Goal: Information Seeking & Learning: Find specific fact

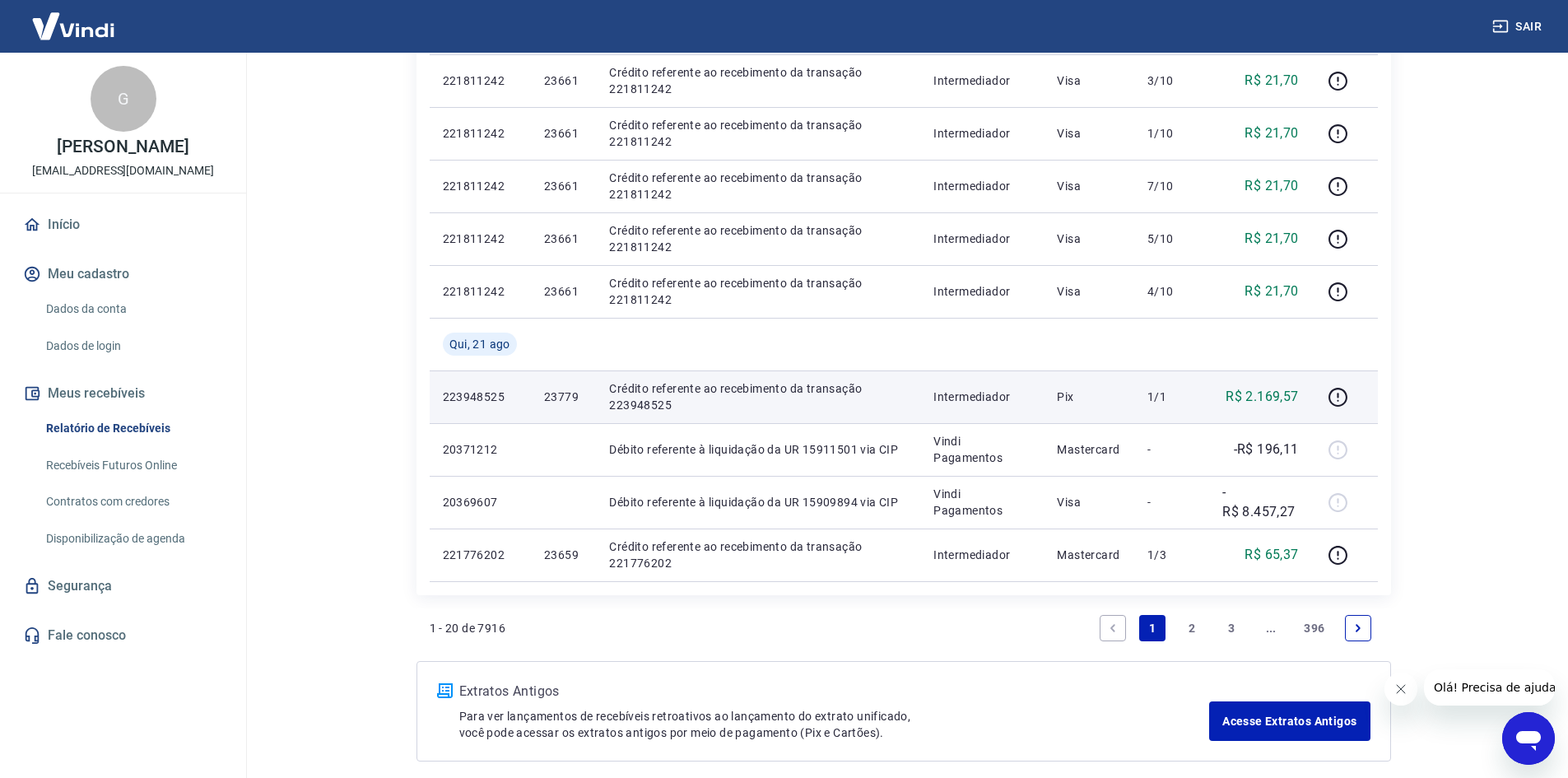
scroll to position [988, 0]
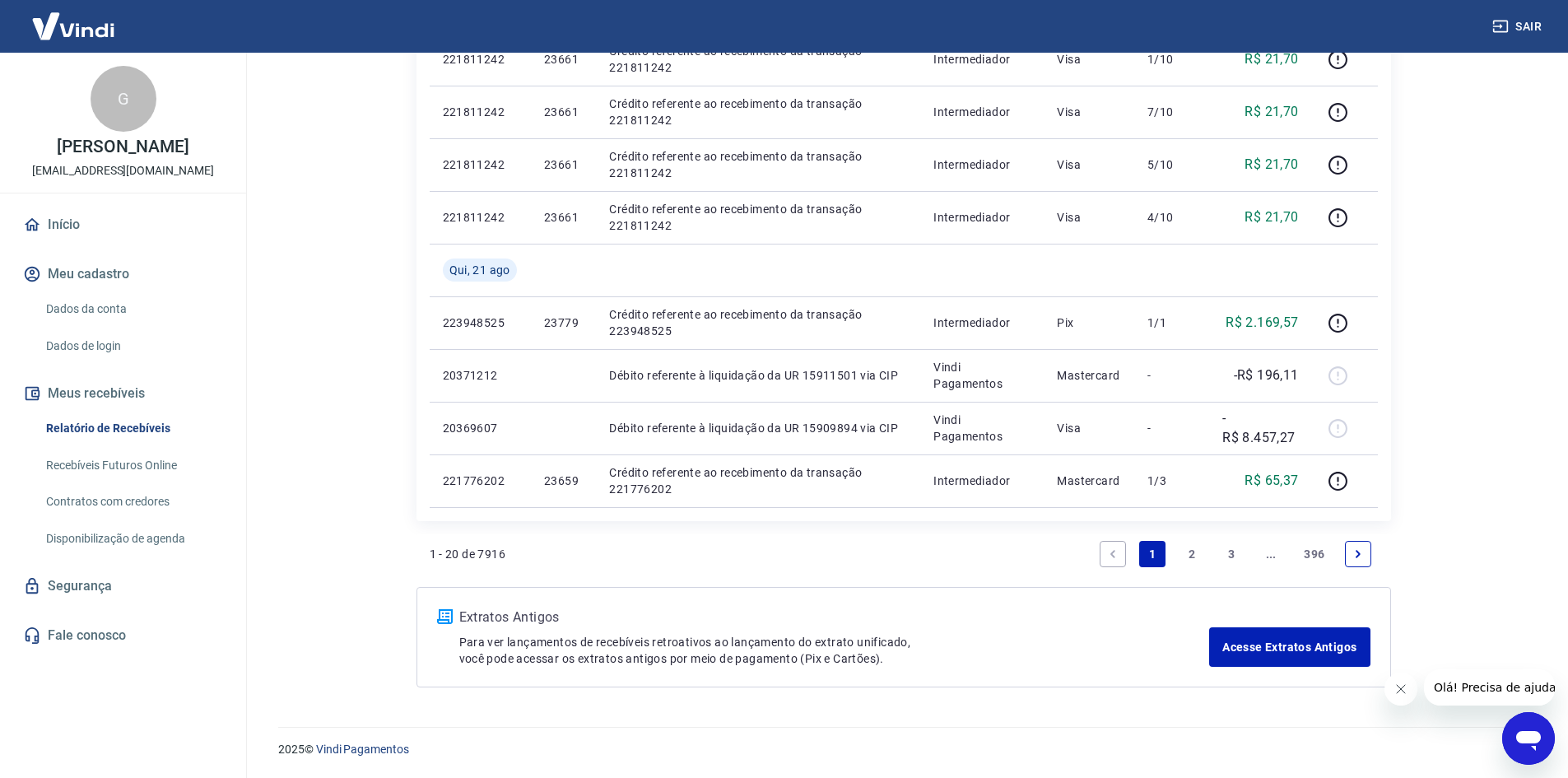
click at [1198, 555] on link "2" at bounding box center [1191, 554] width 26 height 26
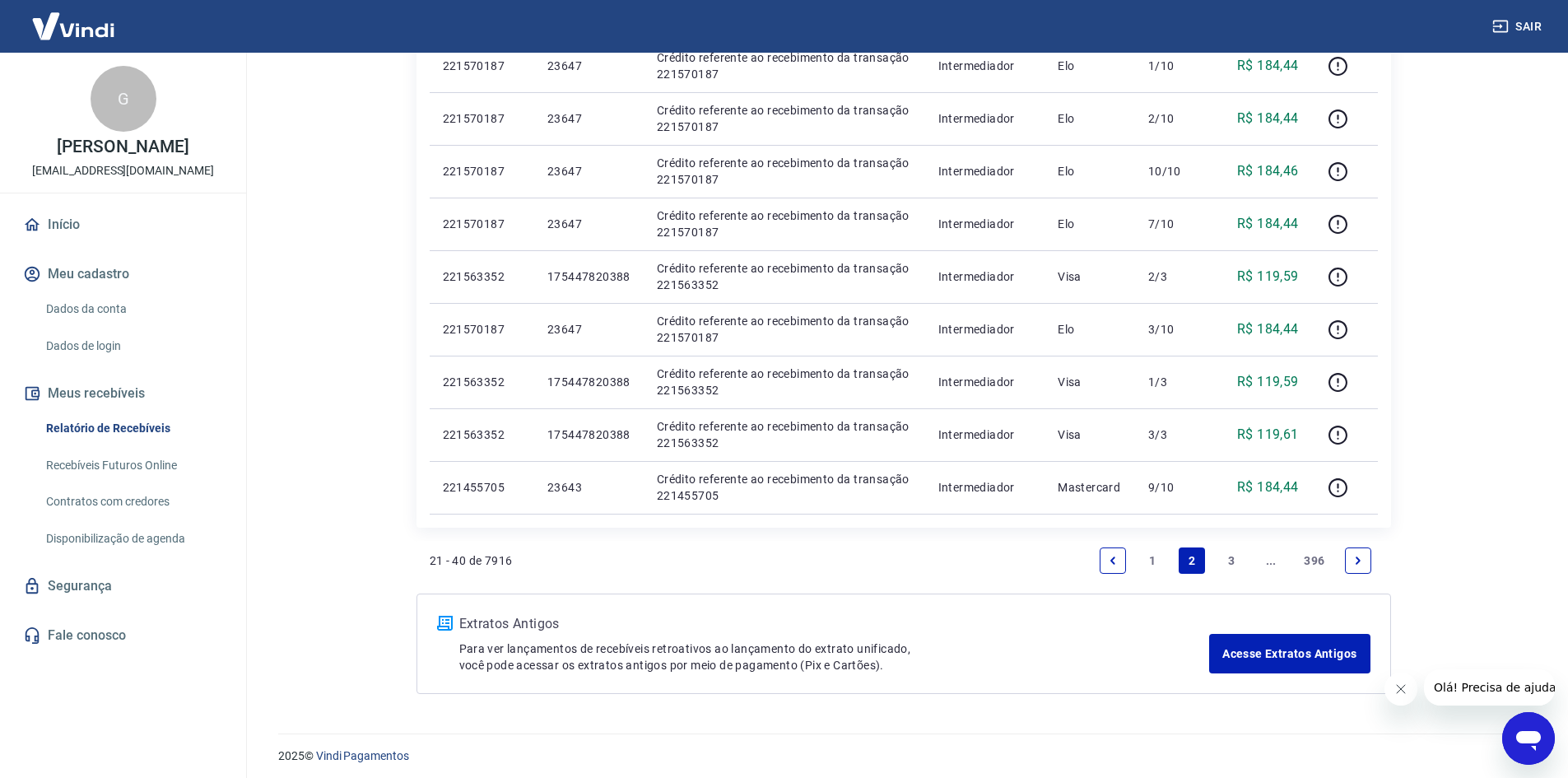
scroll to position [988, 0]
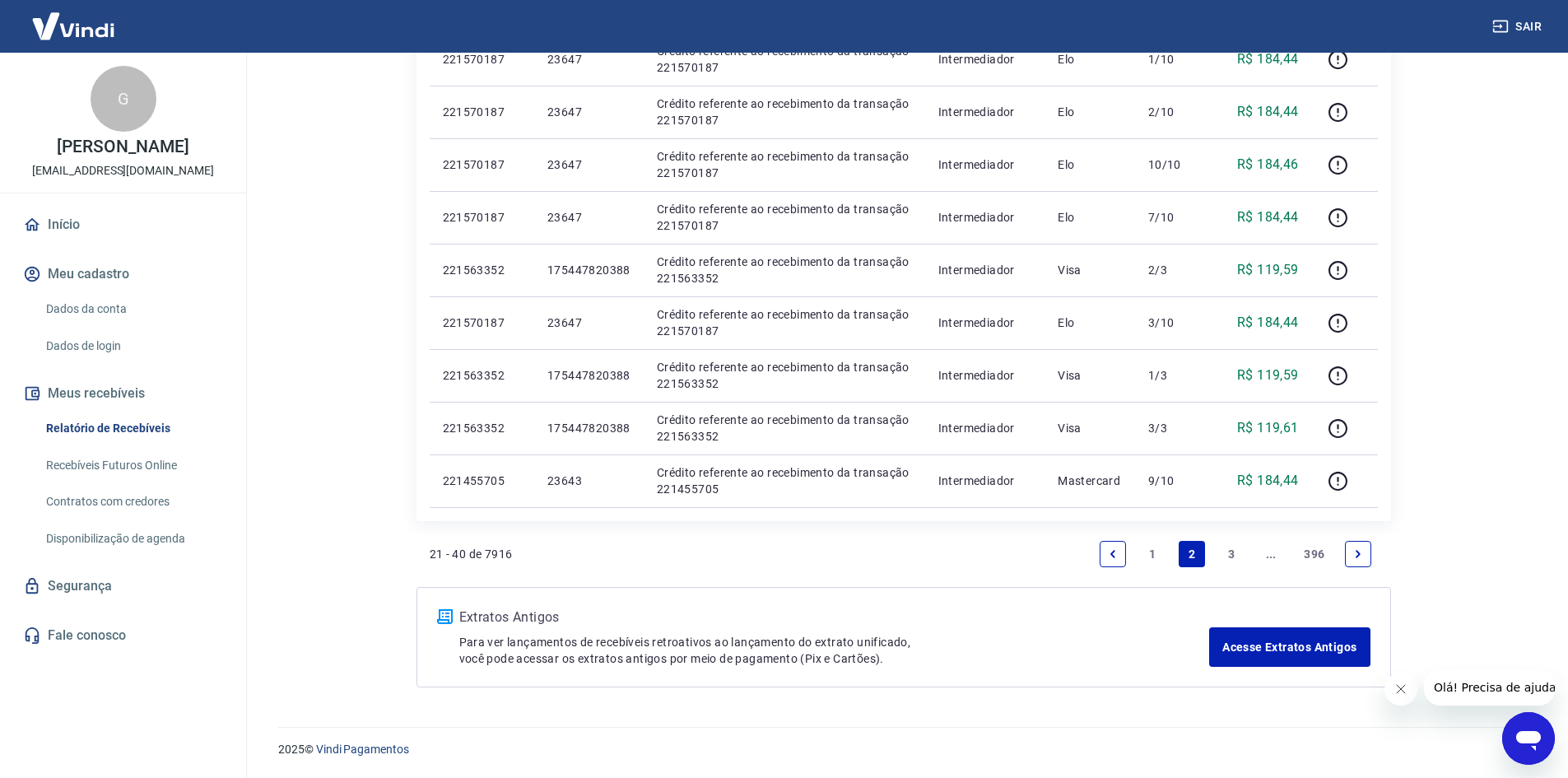
click at [1222, 551] on link "3" at bounding box center [1231, 554] width 26 height 26
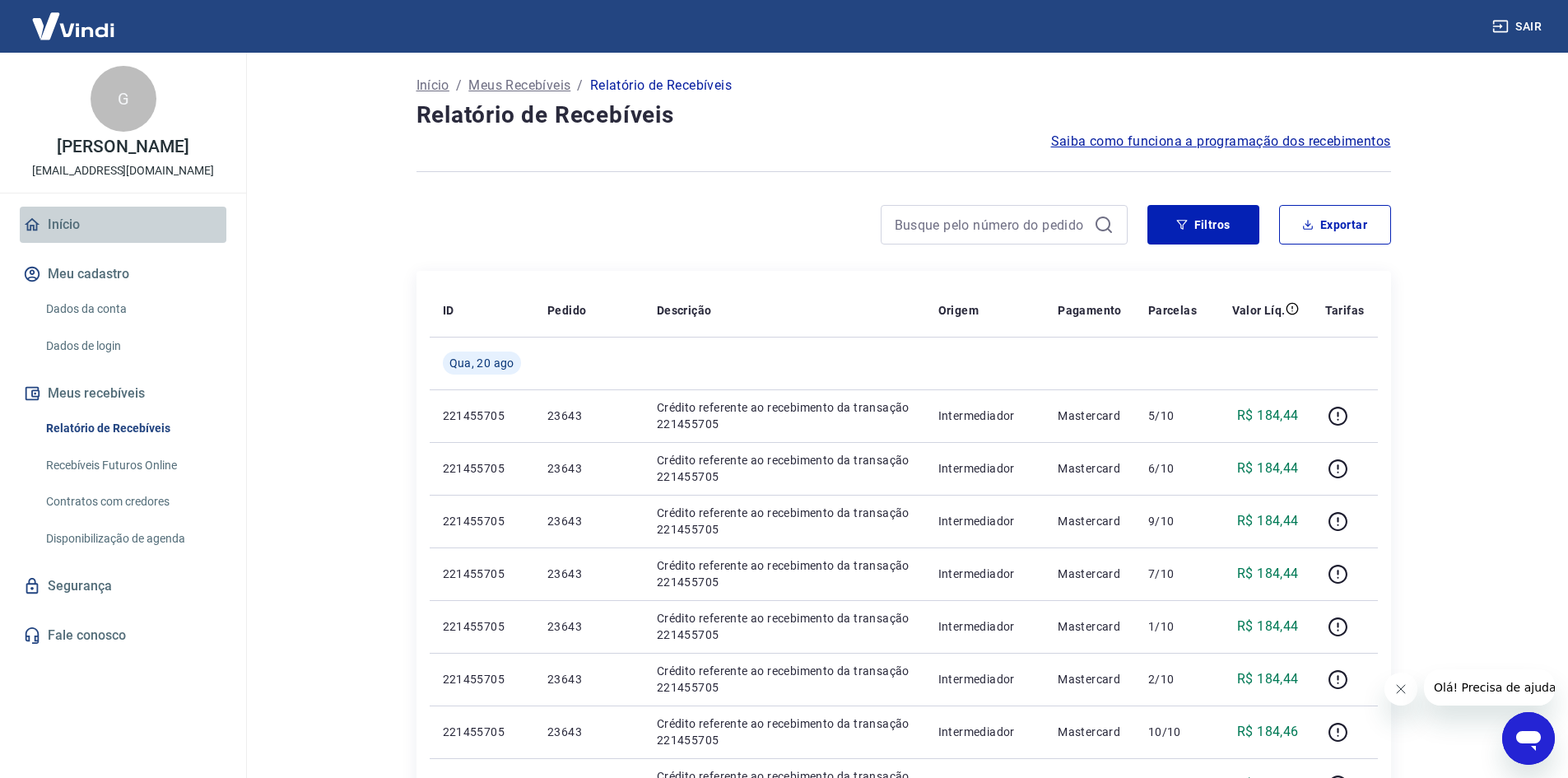
click at [45, 225] on link "Início" at bounding box center [124, 224] width 207 height 36
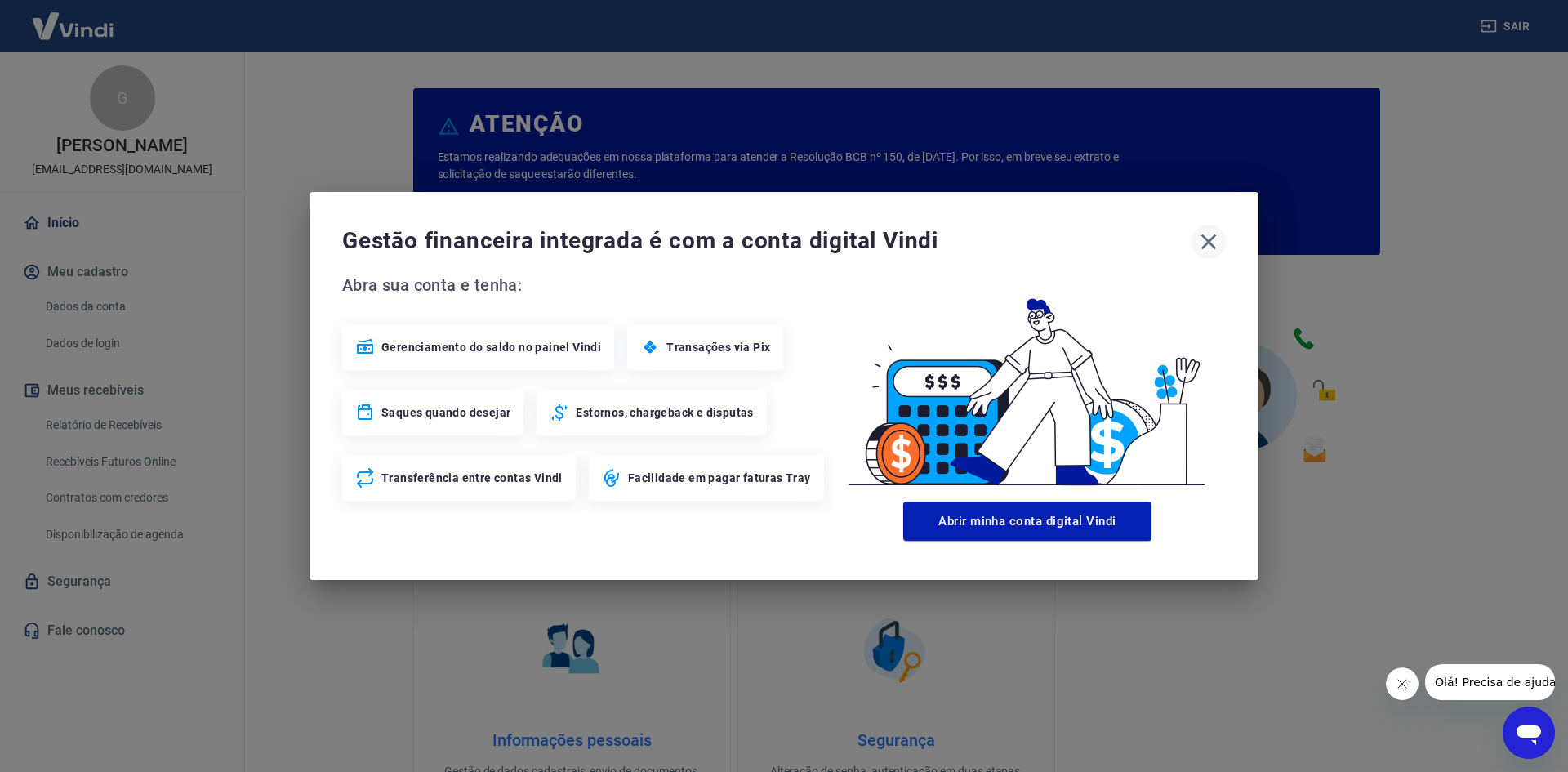
click at [1203, 236] on icon "button" at bounding box center [1209, 243] width 16 height 16
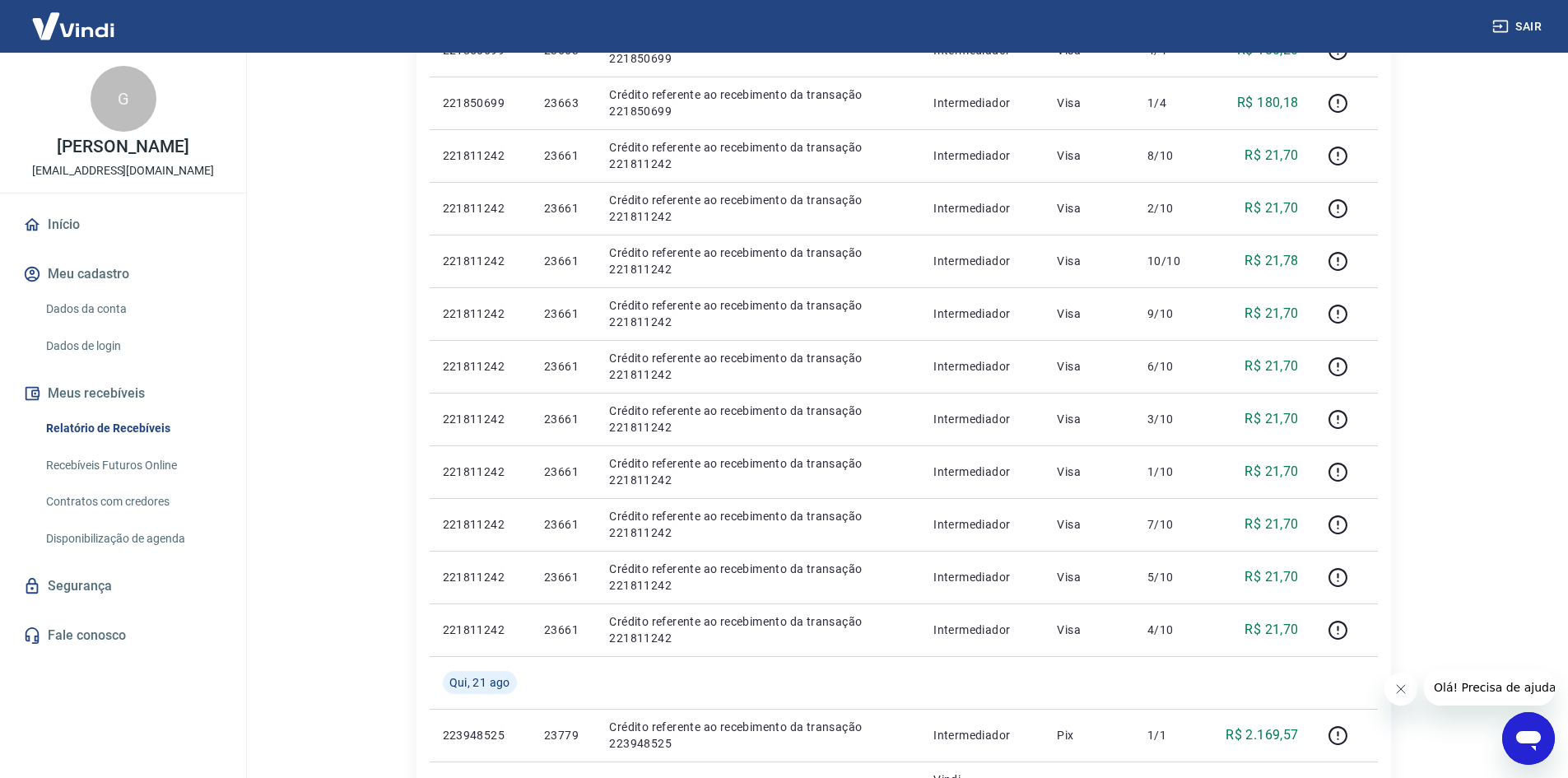
scroll to position [988, 0]
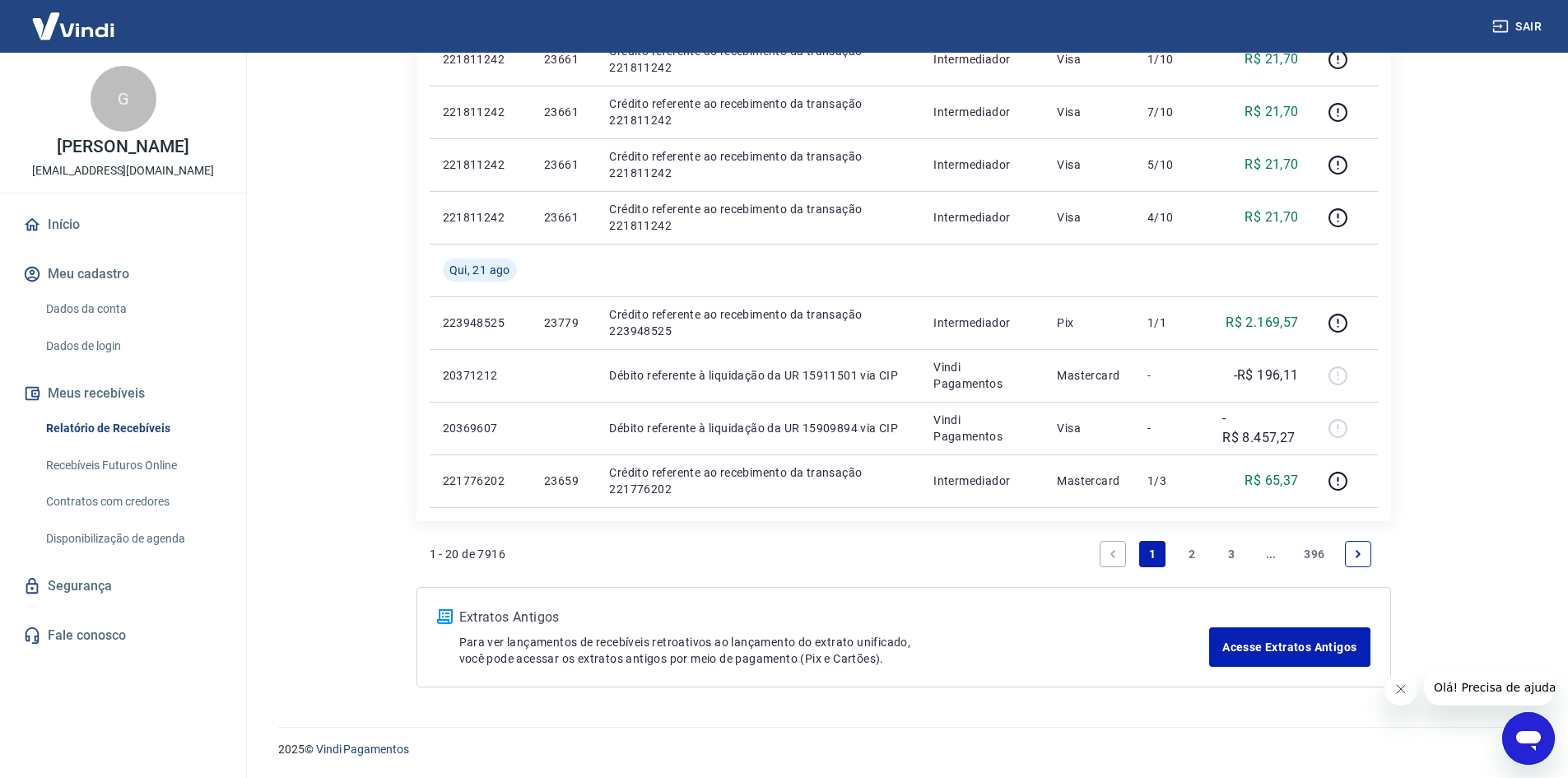
click at [1222, 556] on link "3" at bounding box center [1231, 554] width 26 height 26
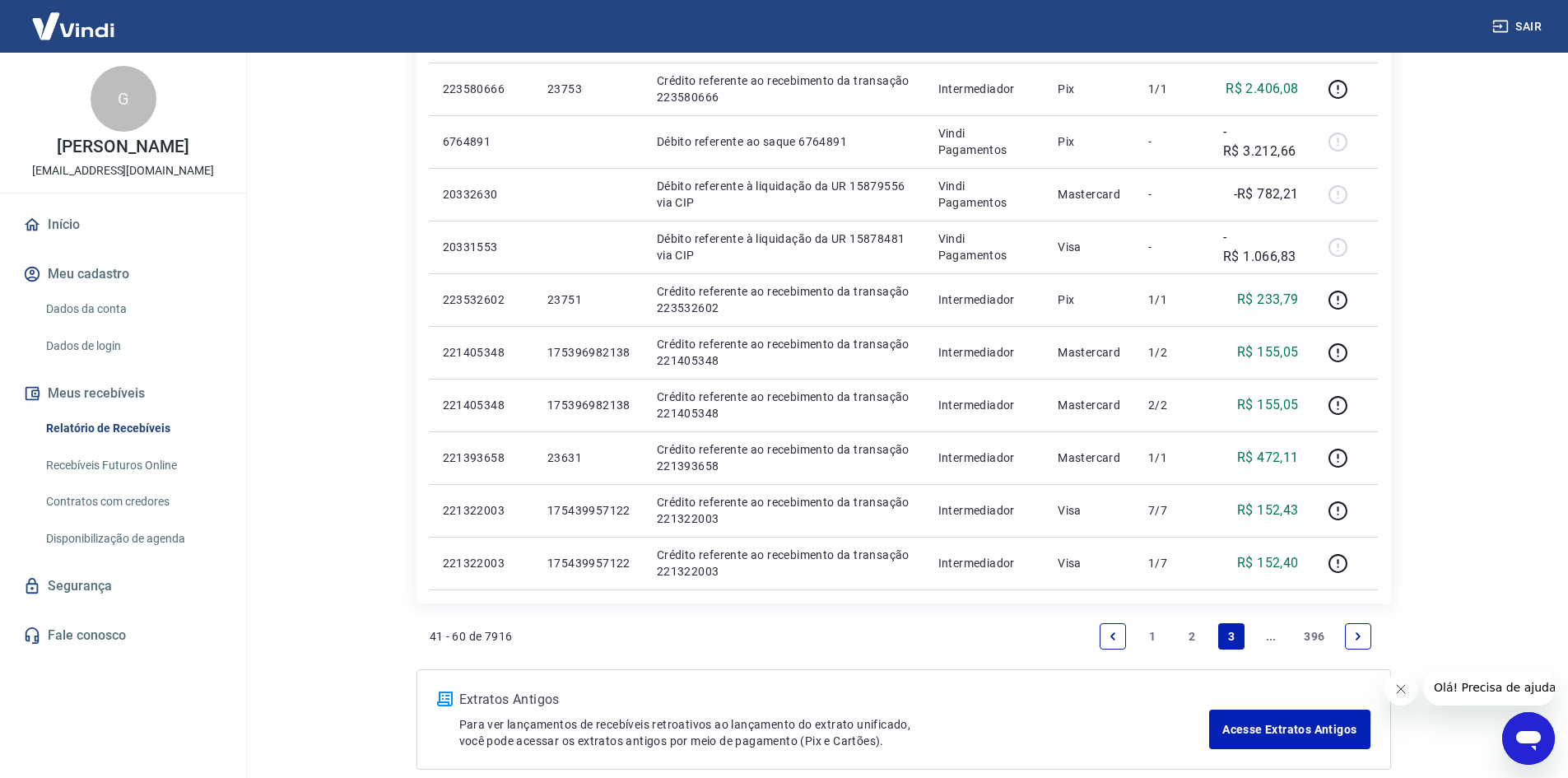
scroll to position [988, 0]
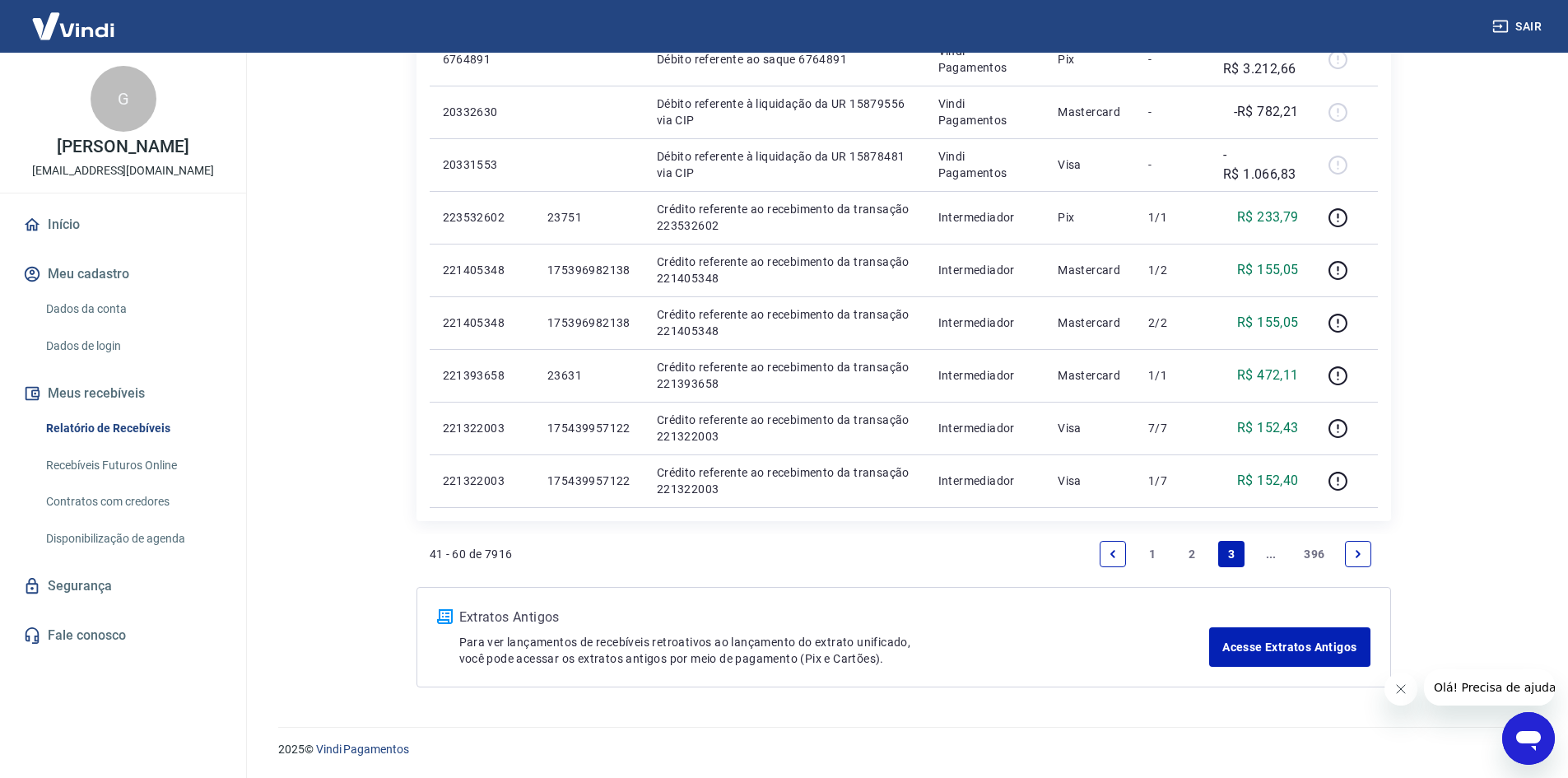
click at [1348, 555] on link "Next page" at bounding box center [1358, 554] width 26 height 26
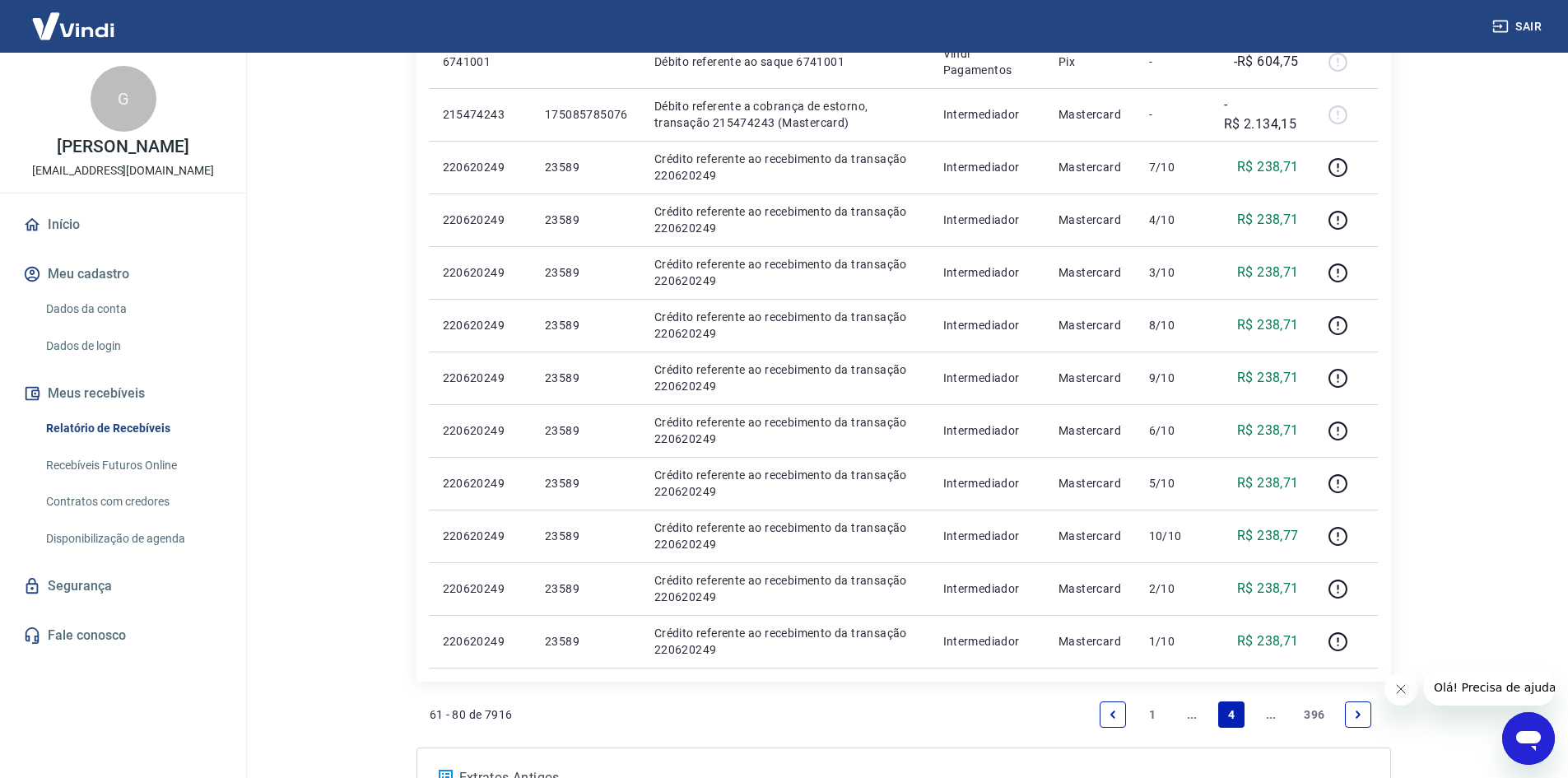
scroll to position [1041, 0]
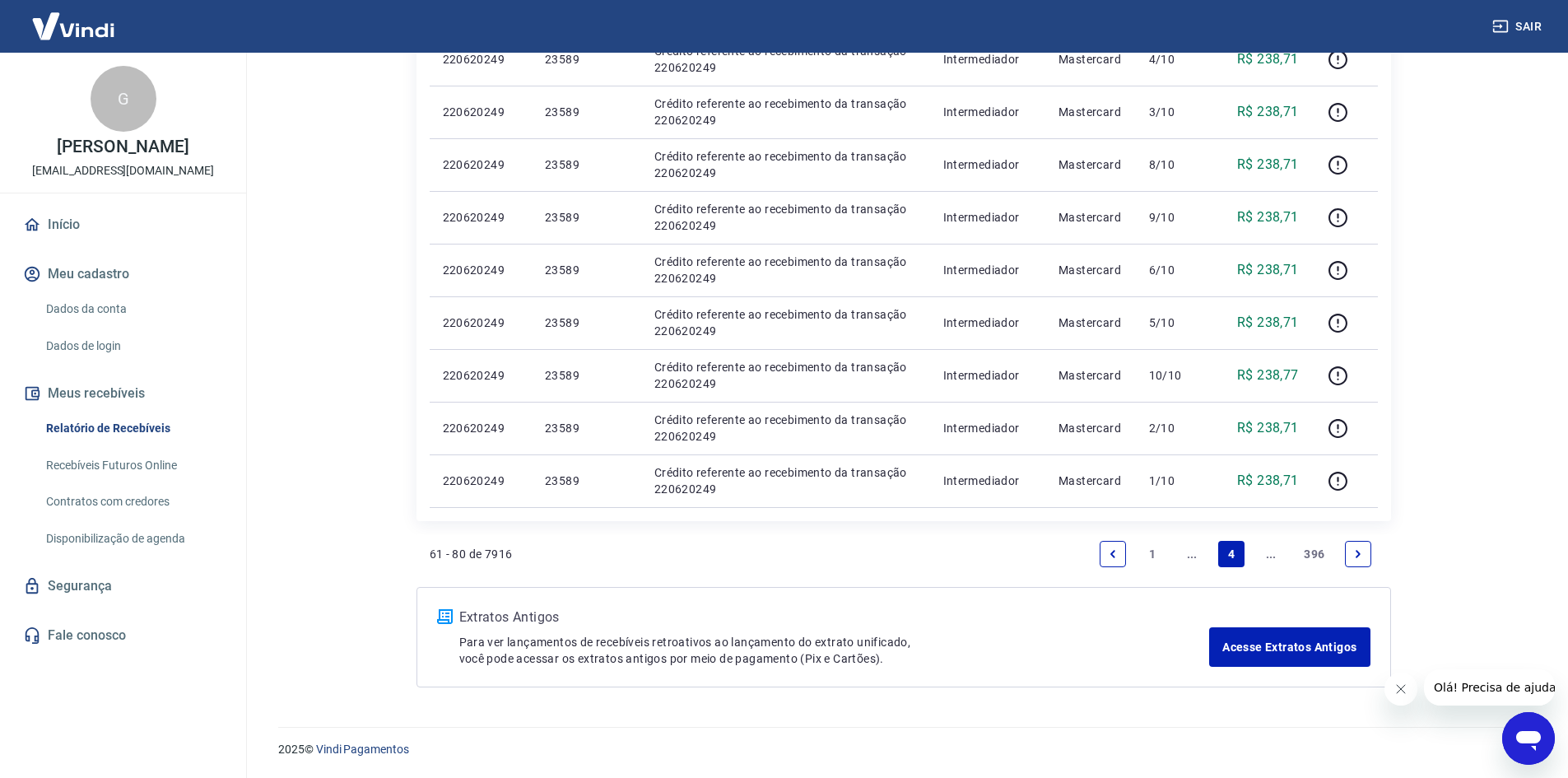
click at [1363, 561] on link "Next page" at bounding box center [1358, 554] width 26 height 26
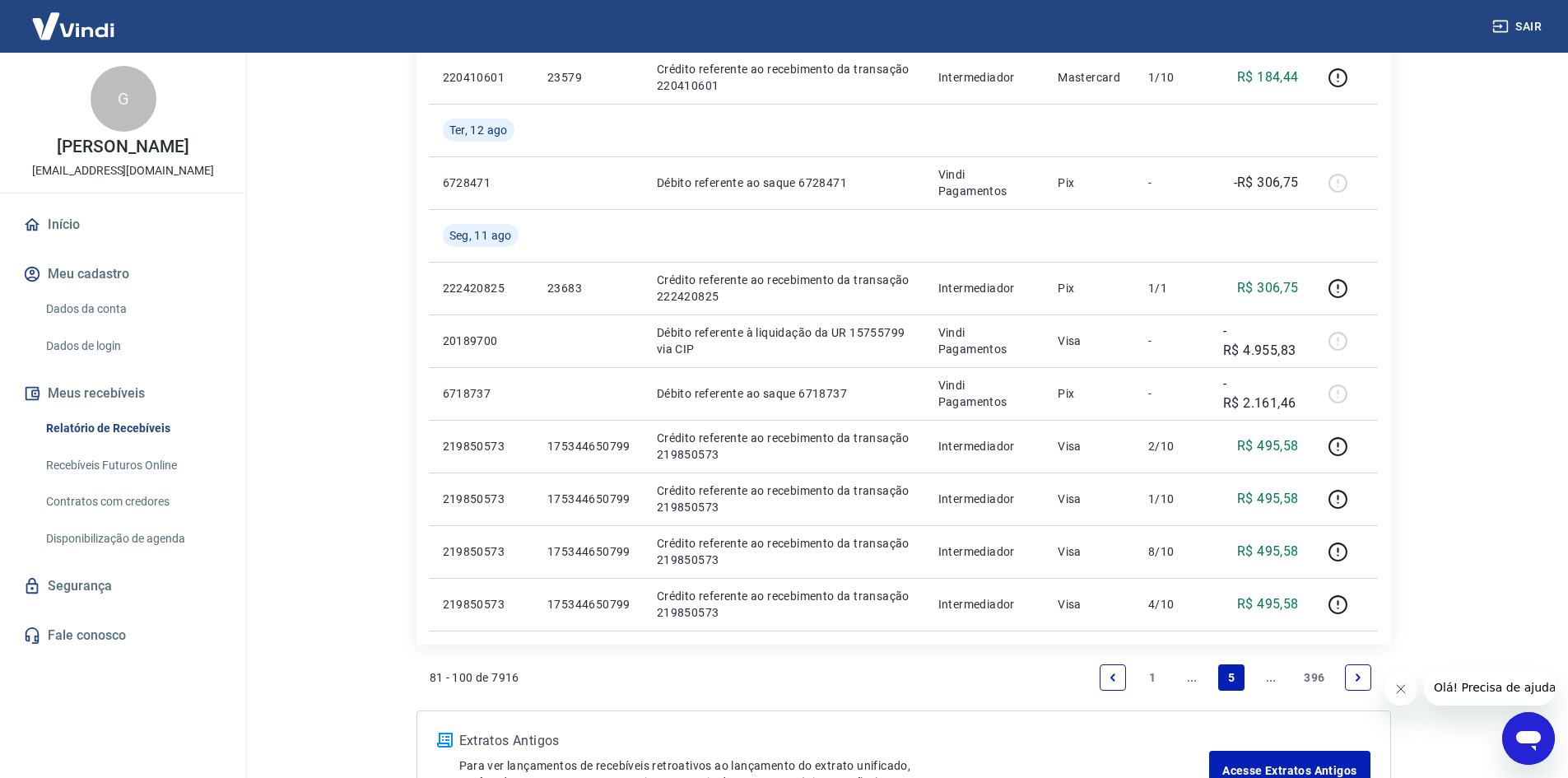
scroll to position [1041, 0]
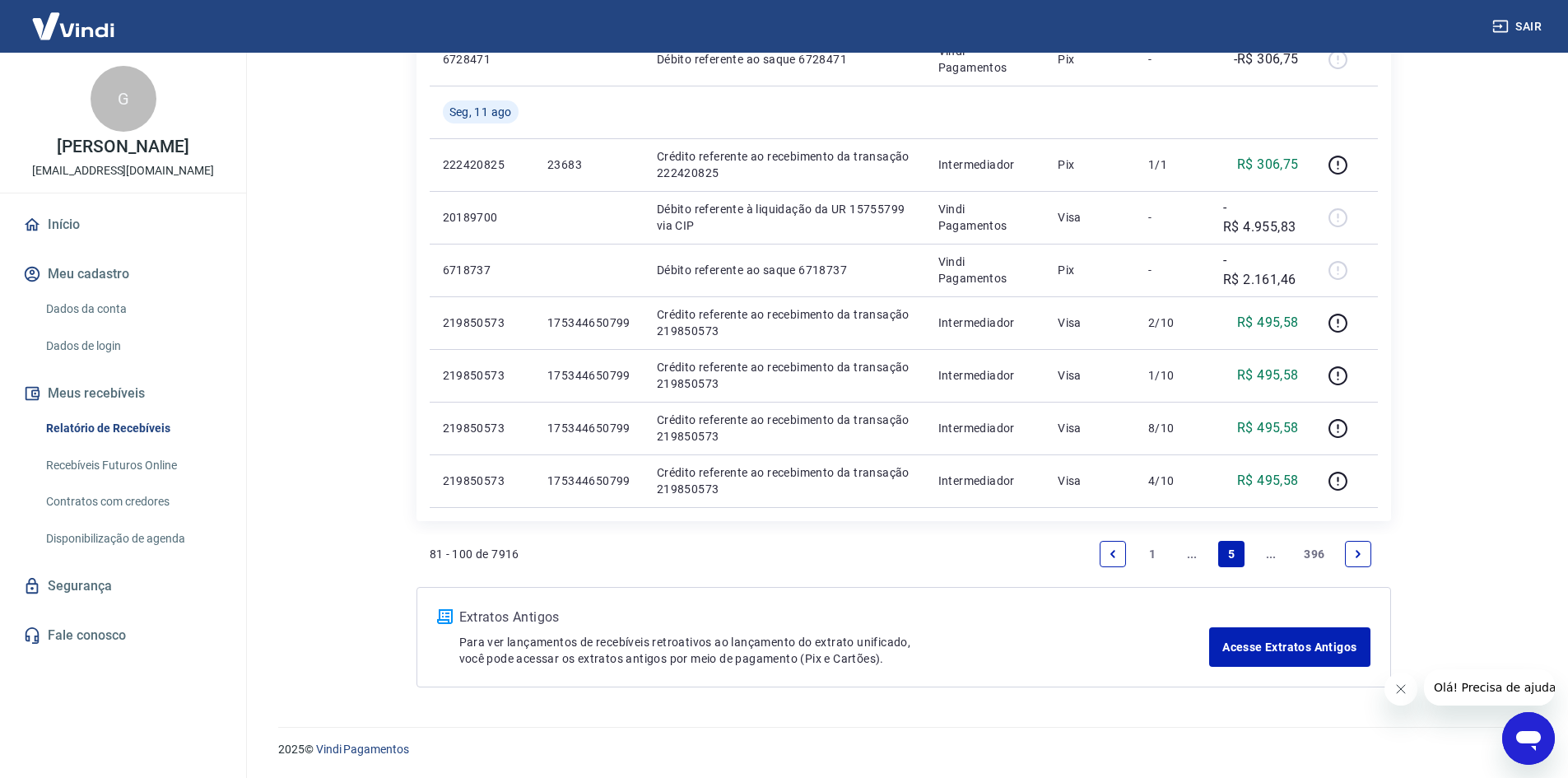
click at [1357, 556] on icon "Next page" at bounding box center [1358, 554] width 5 height 7
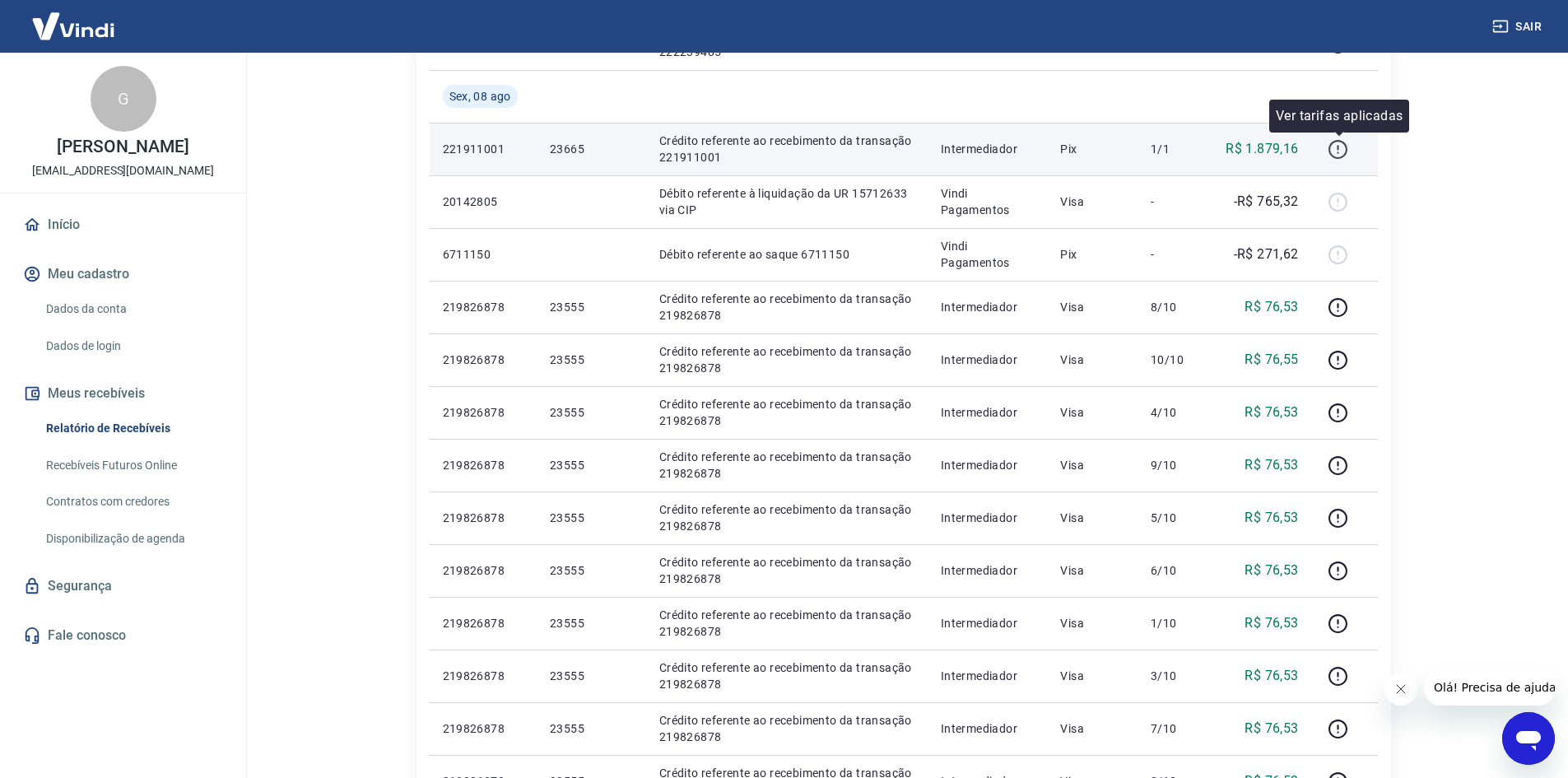
scroll to position [1041, 0]
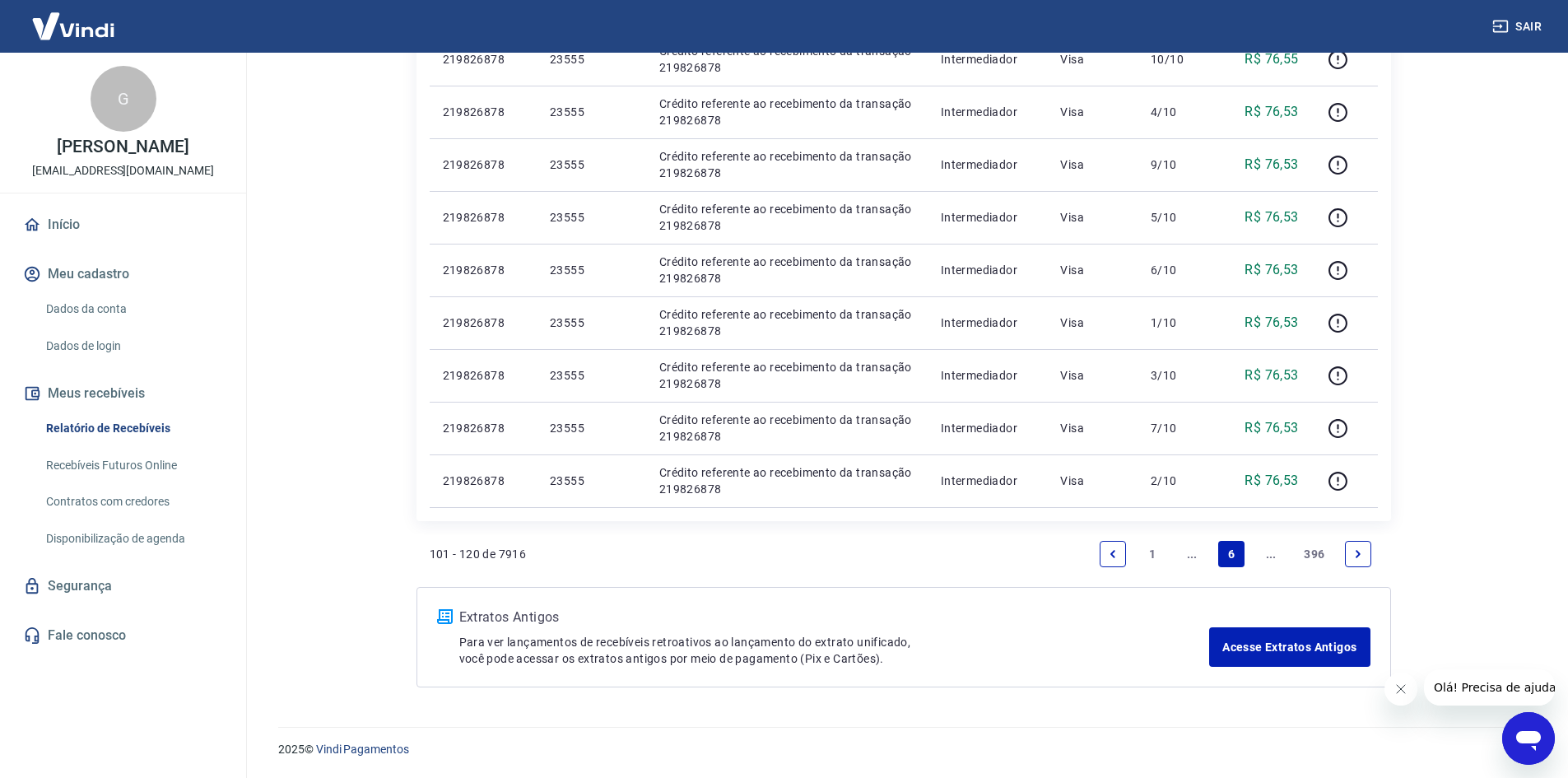
click at [1353, 555] on icon "Next page" at bounding box center [1358, 554] width 11 height 11
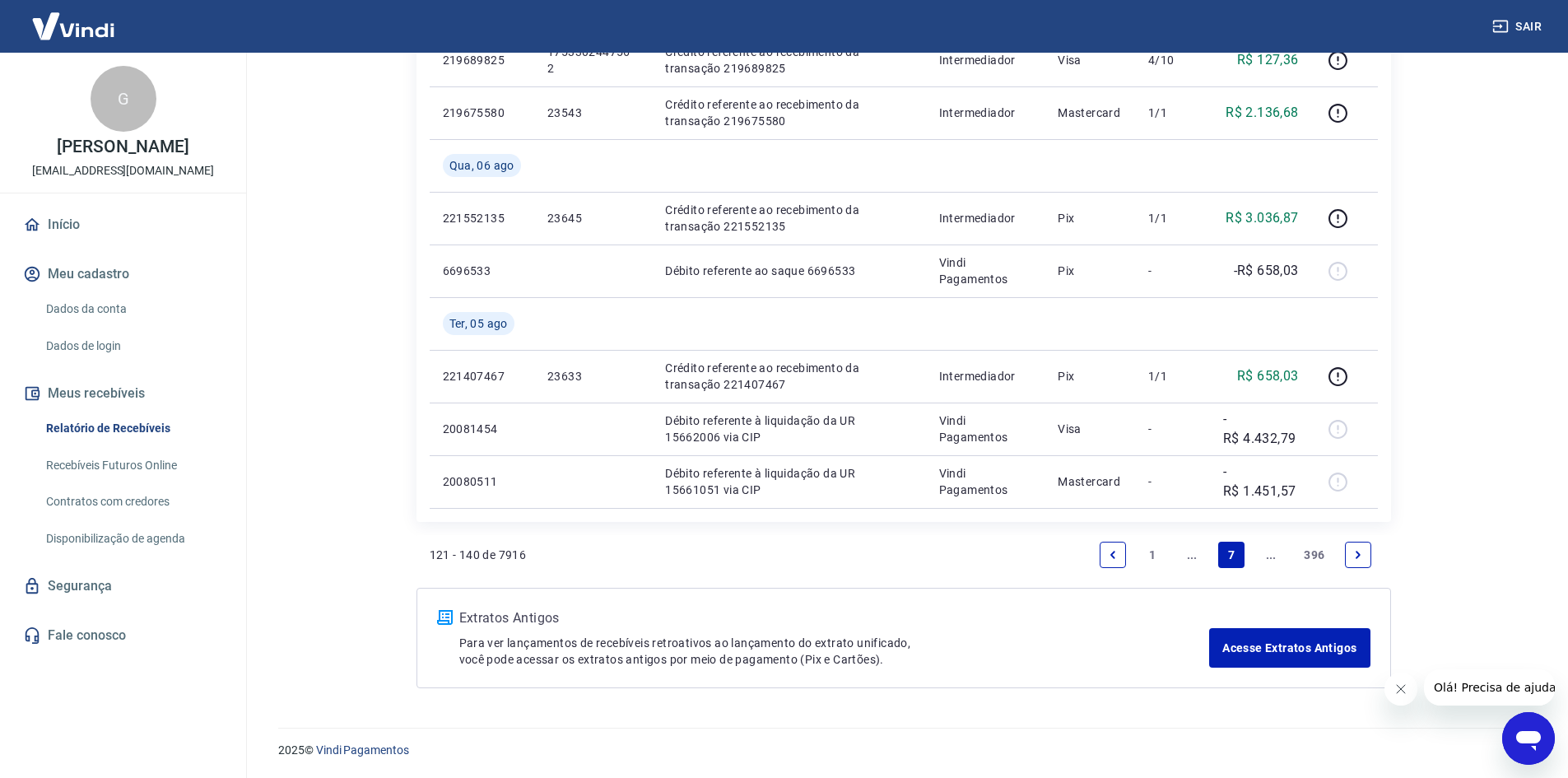
scroll to position [1041, 0]
click at [1363, 552] on icon "Next page" at bounding box center [1358, 554] width 11 height 11
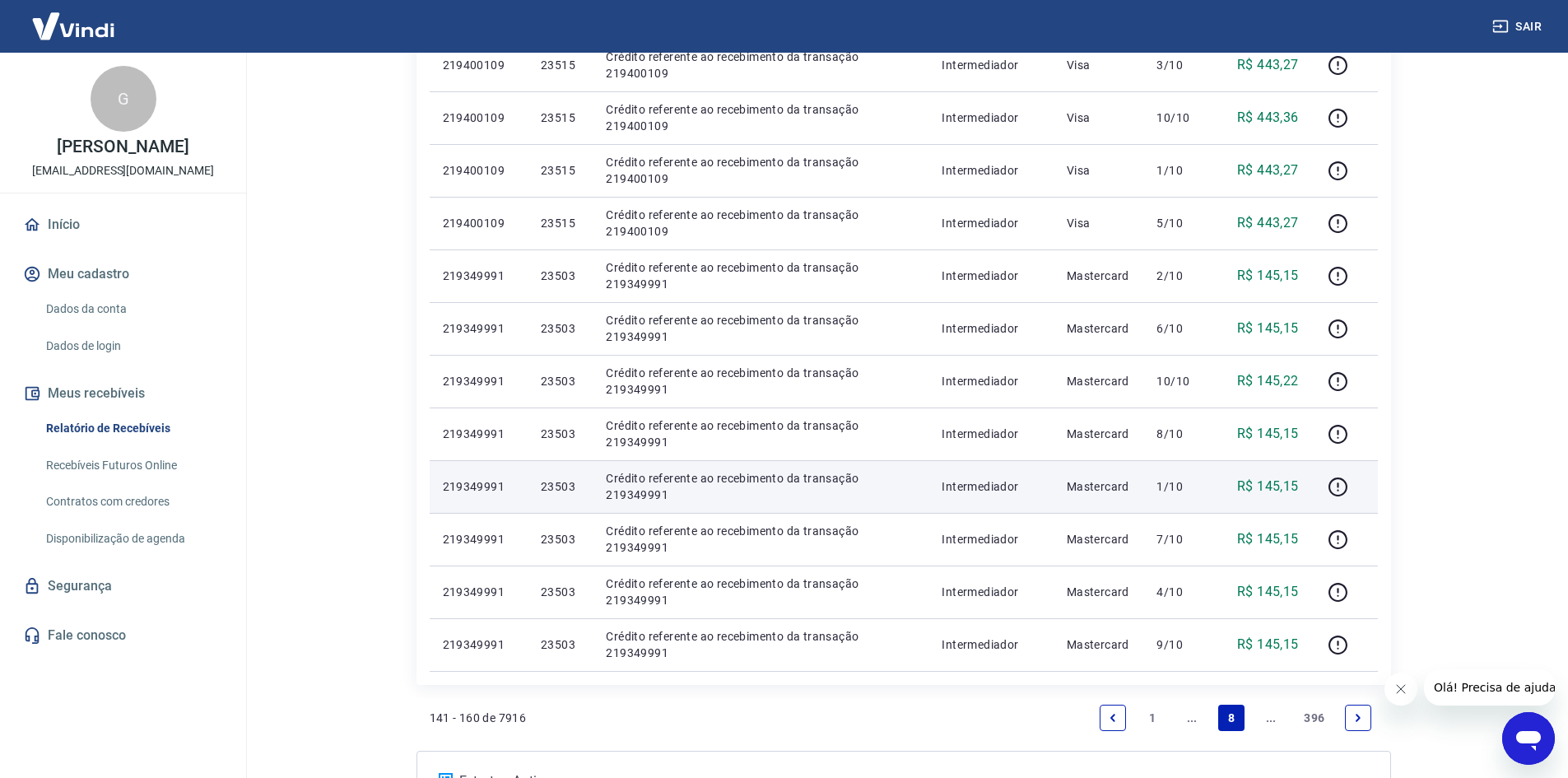
scroll to position [936, 0]
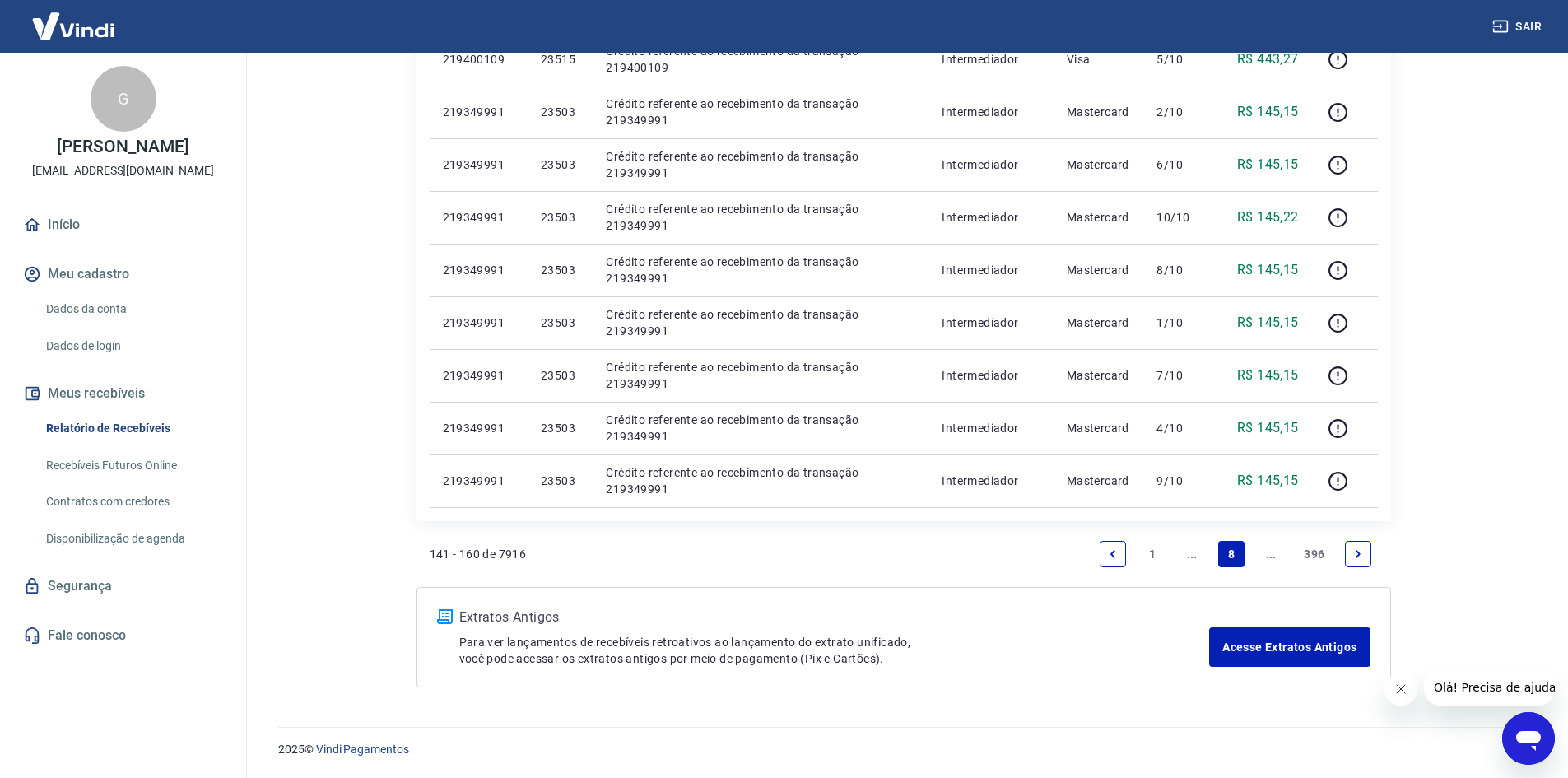
click at [1367, 550] on link "Next page" at bounding box center [1358, 554] width 26 height 26
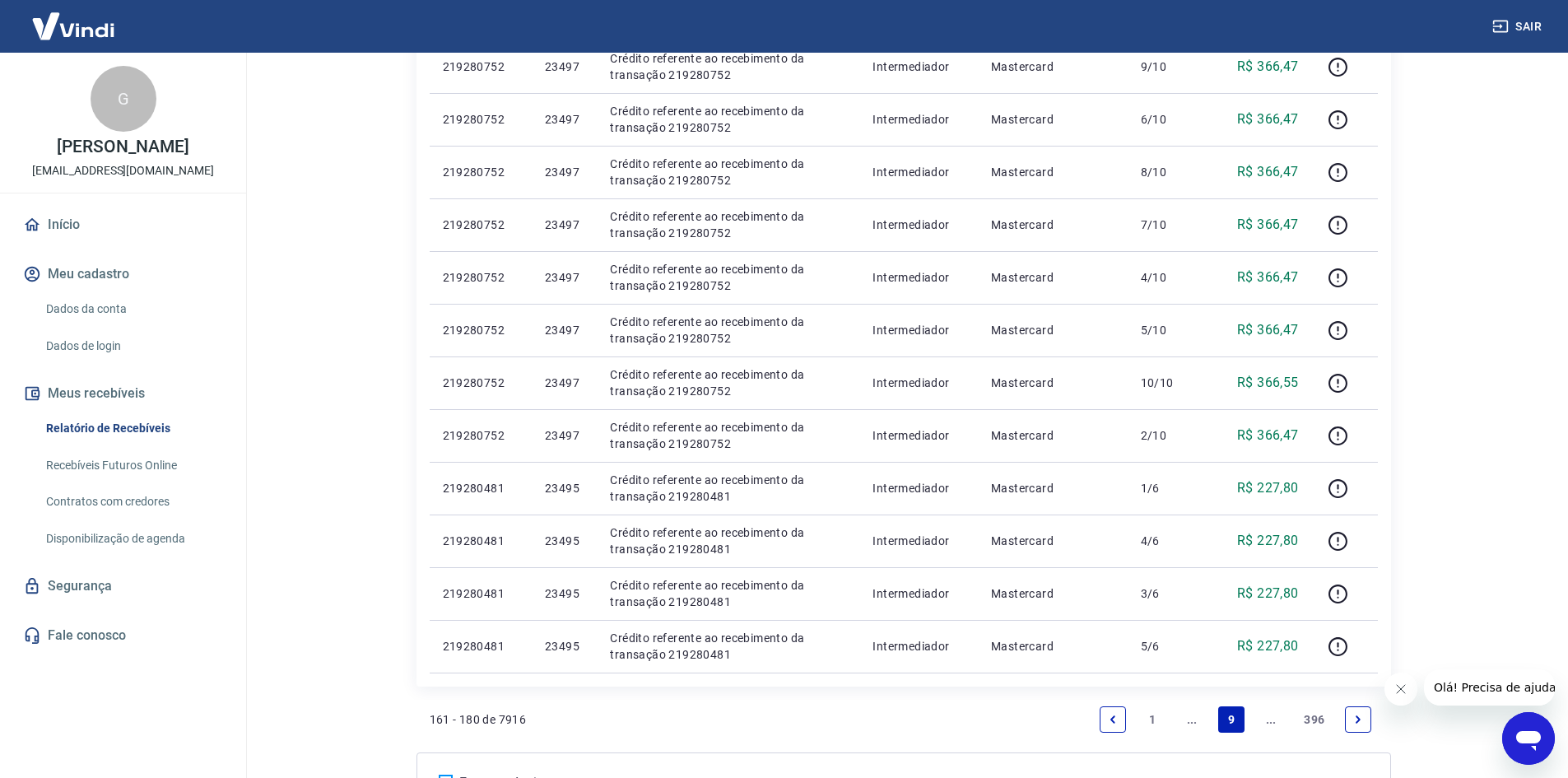
scroll to position [988, 0]
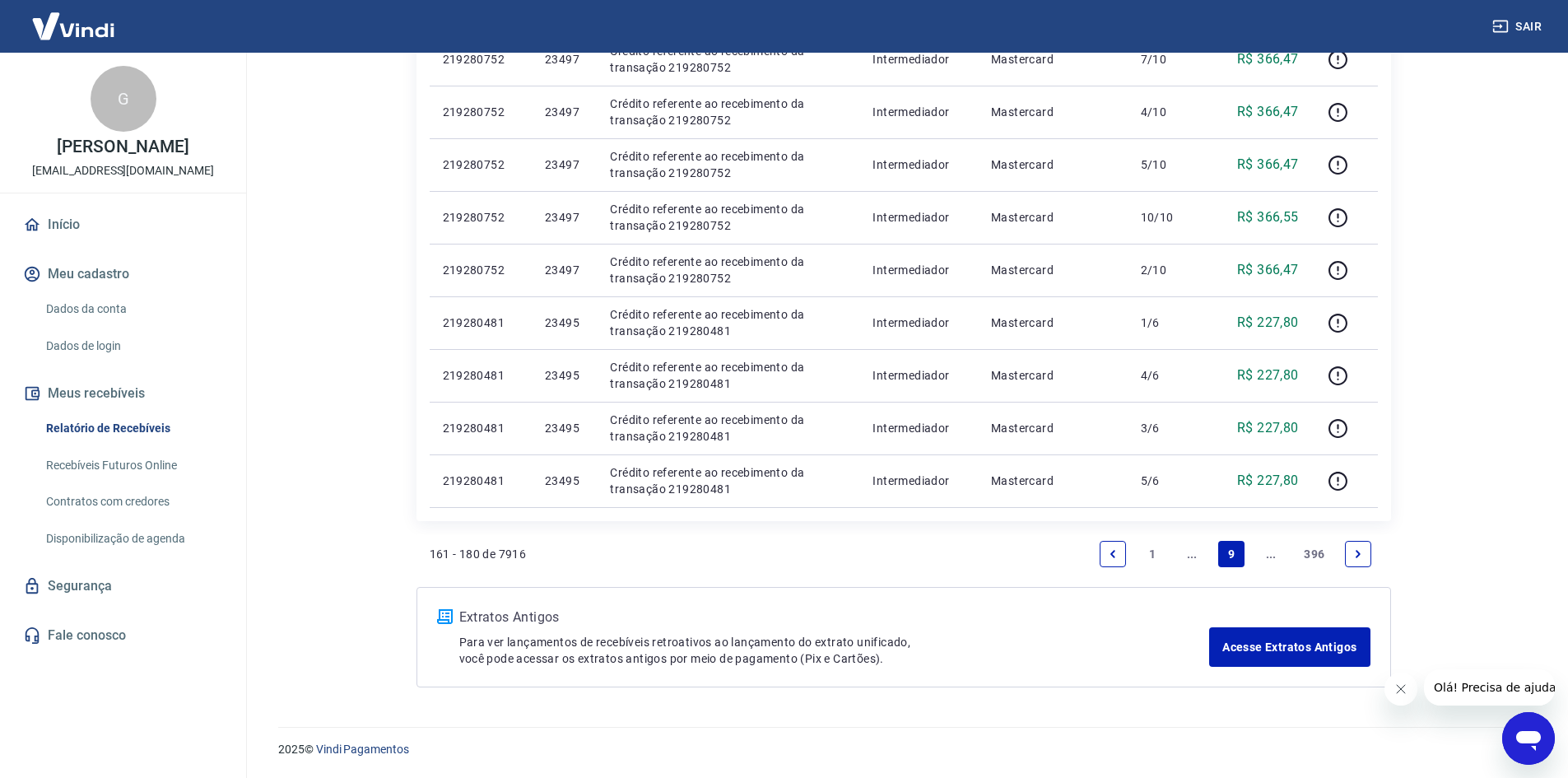
click at [1368, 554] on link "Next page" at bounding box center [1358, 554] width 26 height 26
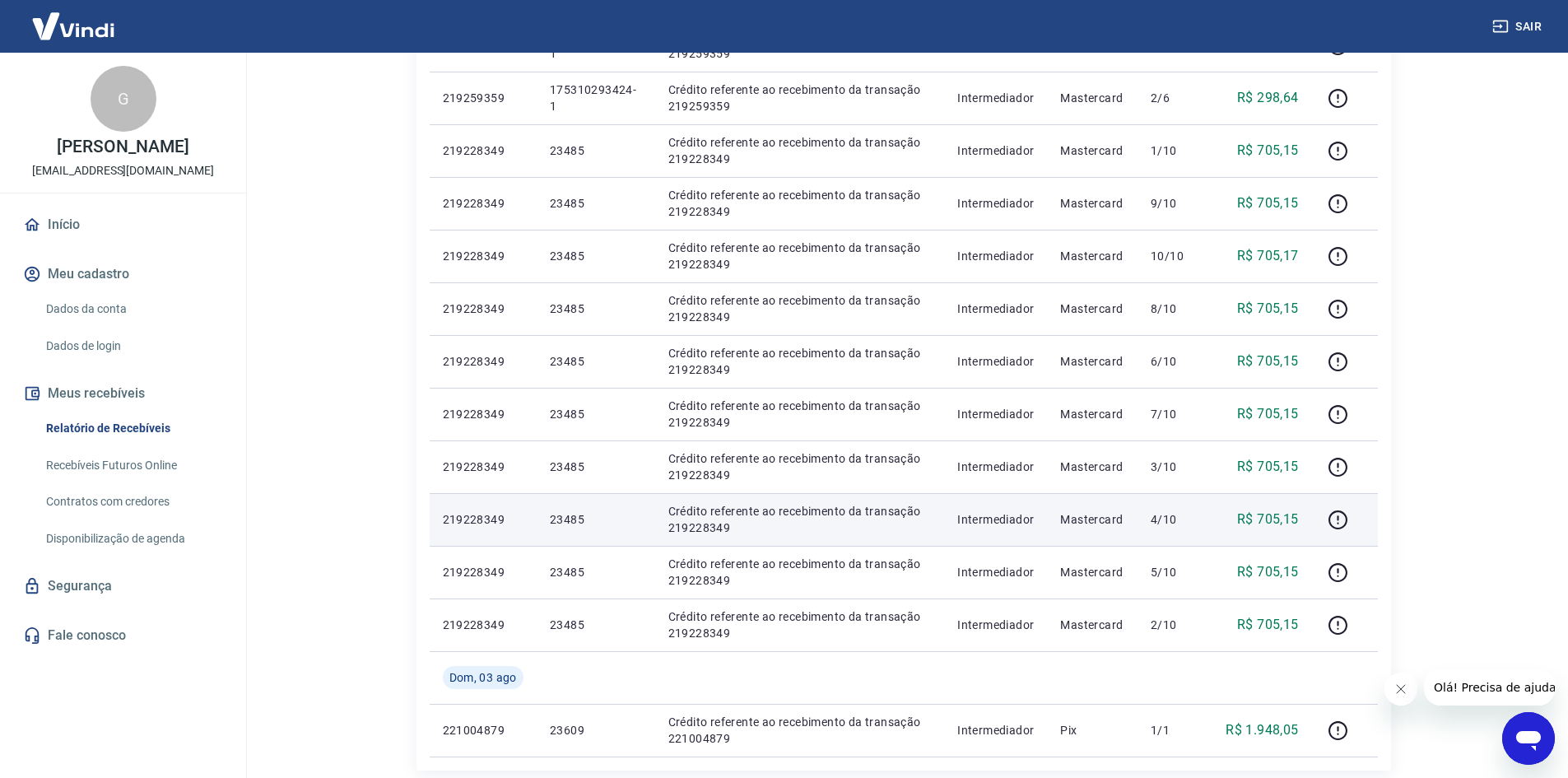
scroll to position [905, 0]
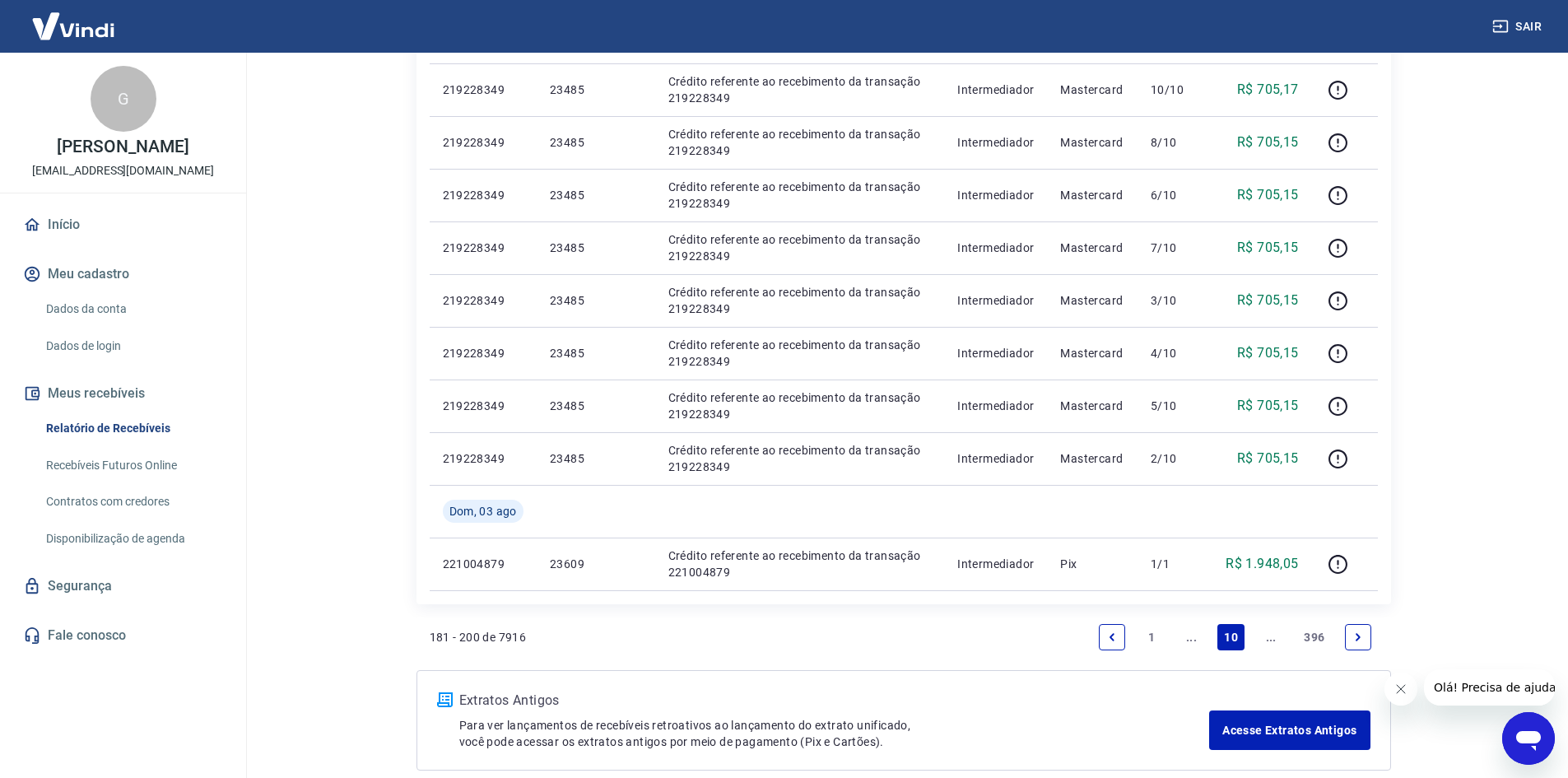
click at [1353, 638] on icon "Next page" at bounding box center [1358, 637] width 11 height 11
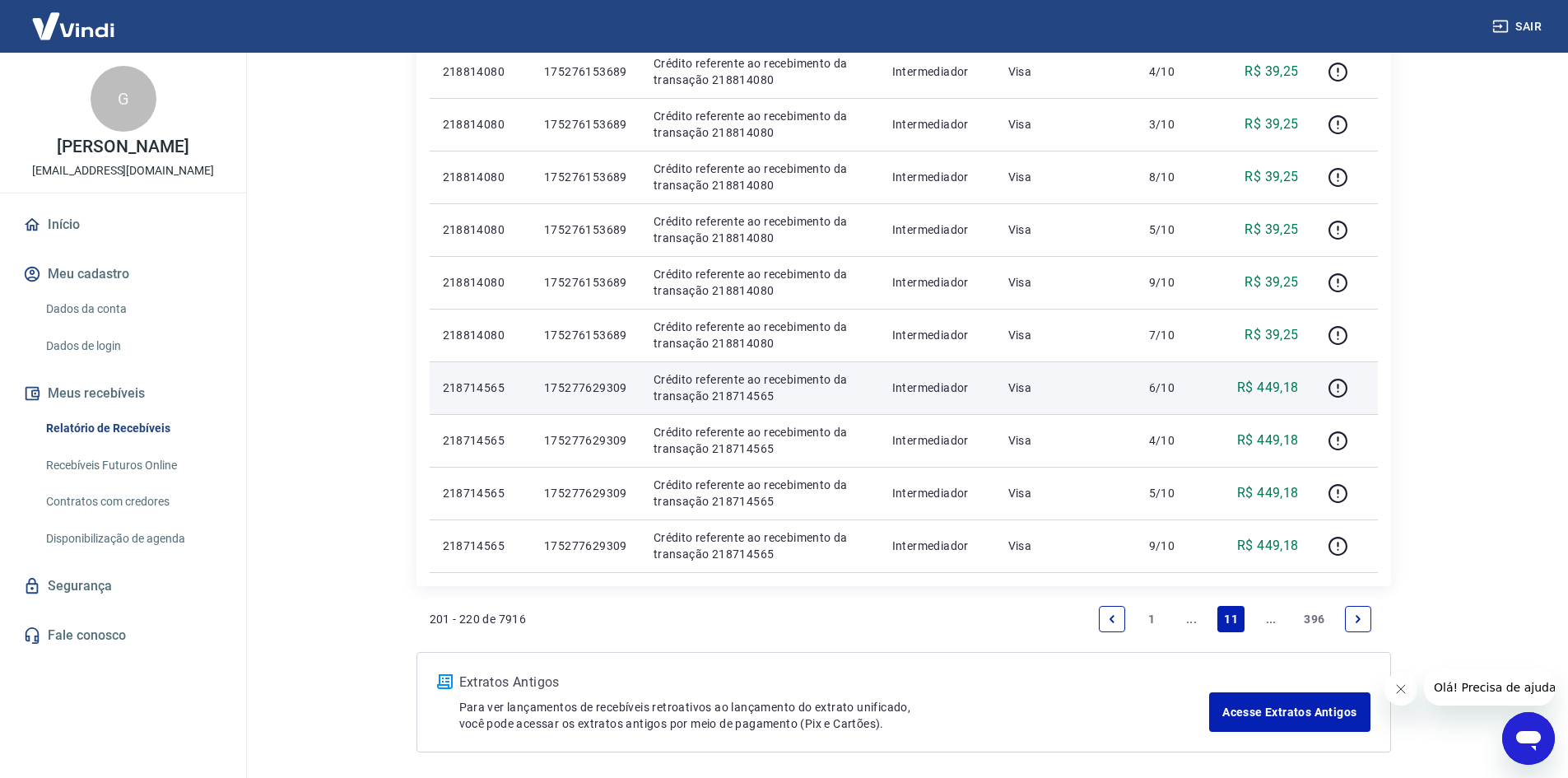
scroll to position [936, 0]
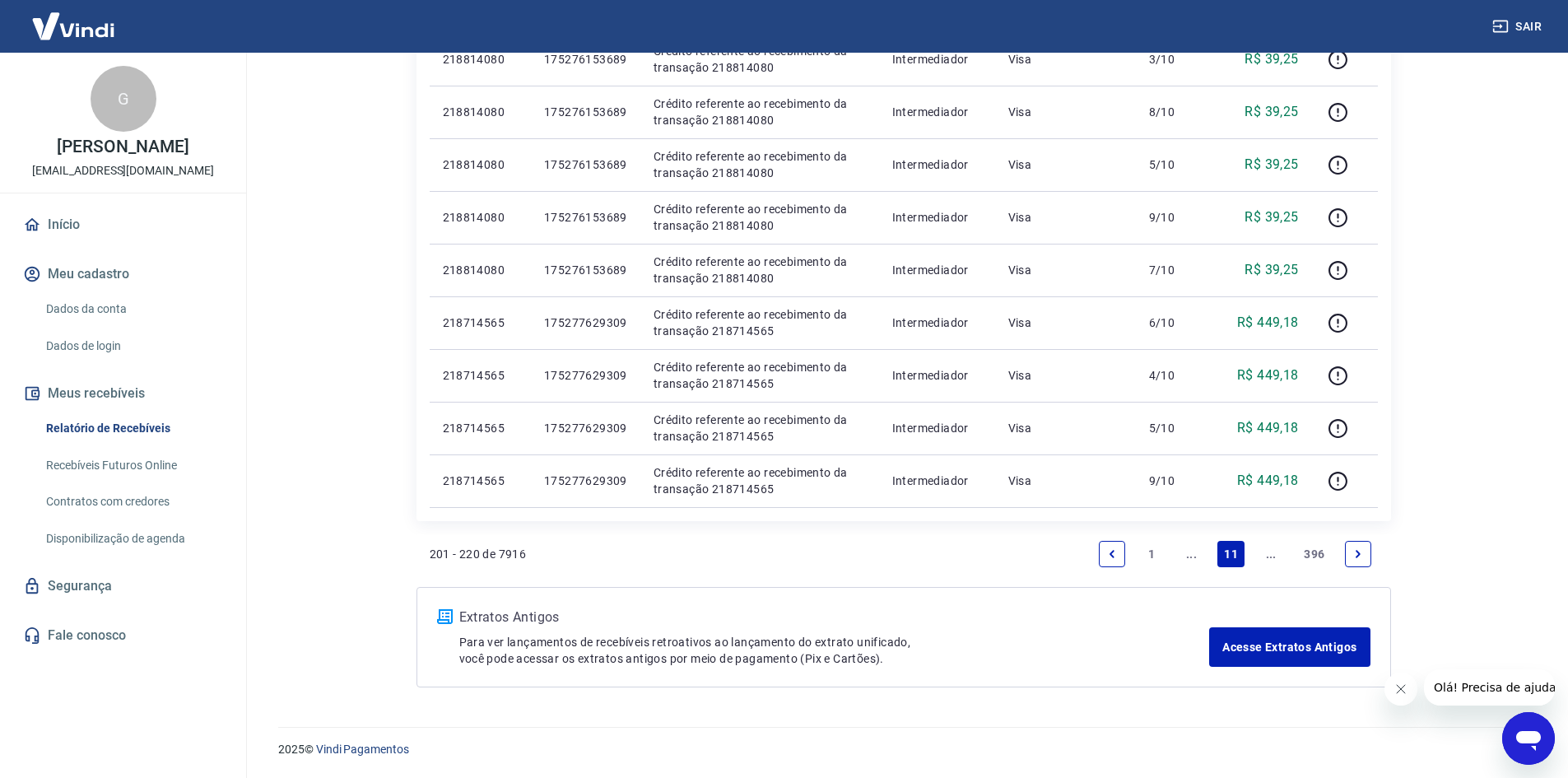
click at [1366, 564] on link "Next page" at bounding box center [1358, 554] width 26 height 26
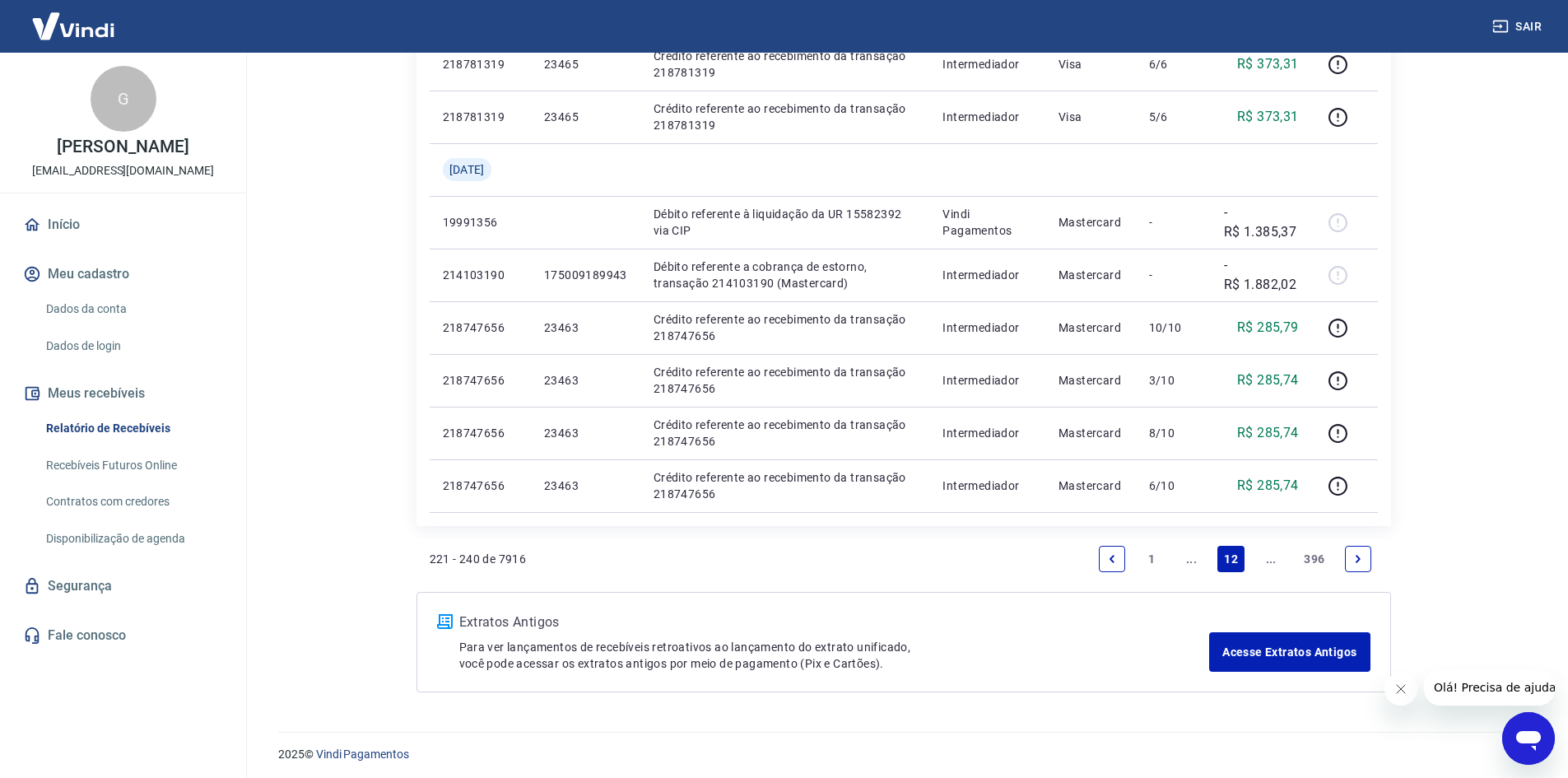
scroll to position [988, 0]
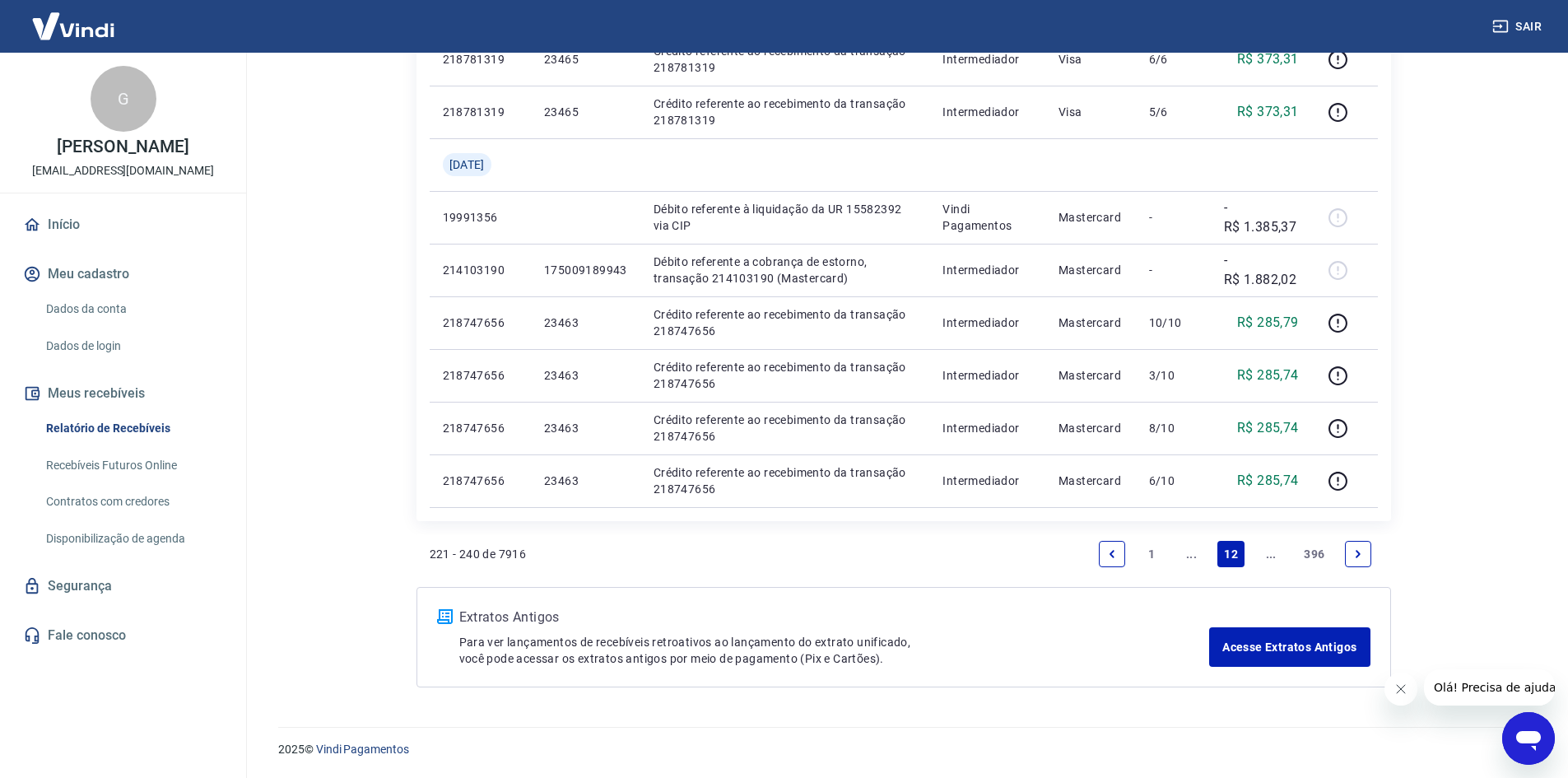
click at [1353, 553] on icon "Next page" at bounding box center [1358, 554] width 11 height 11
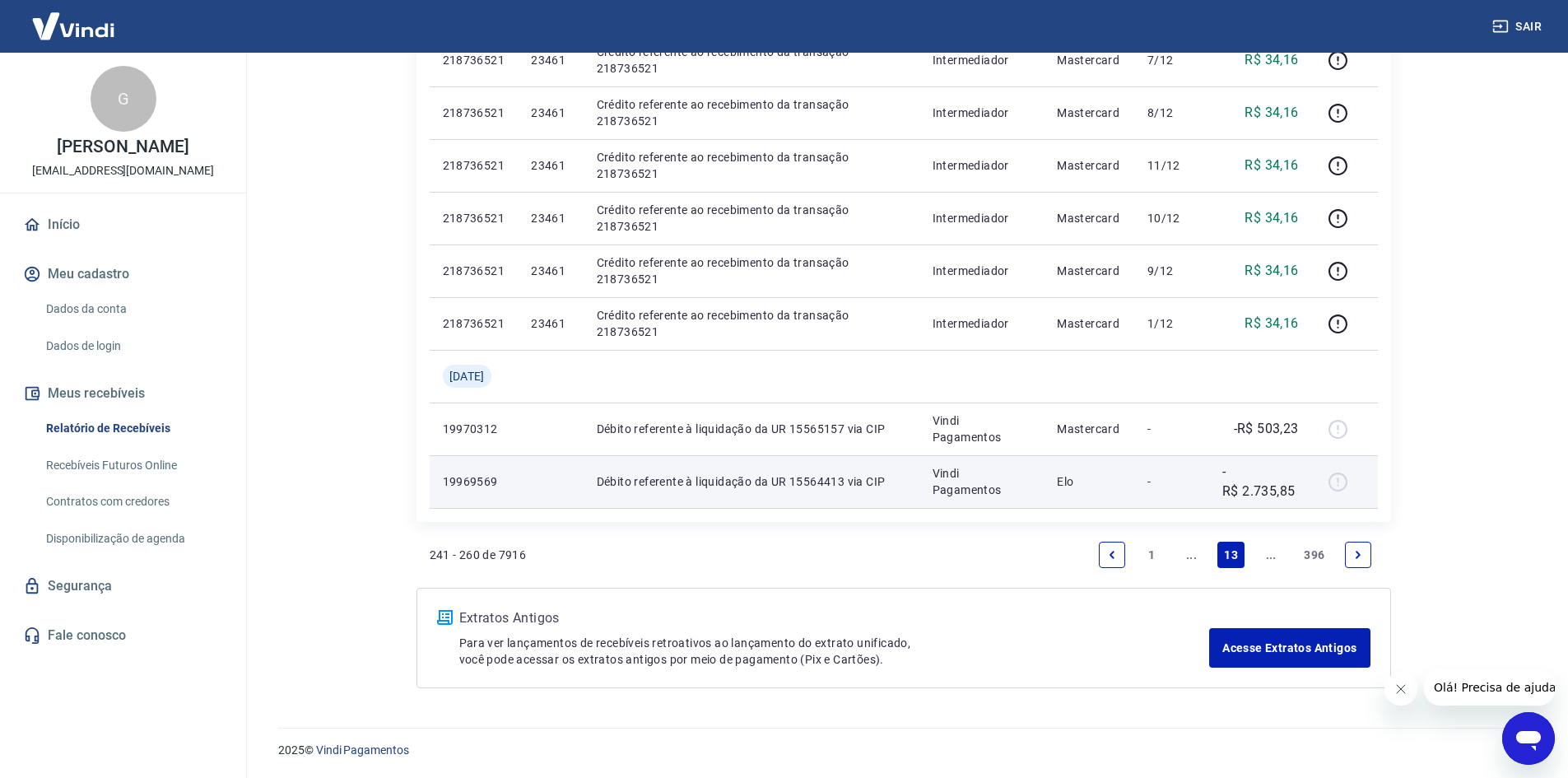
scroll to position [988, 0]
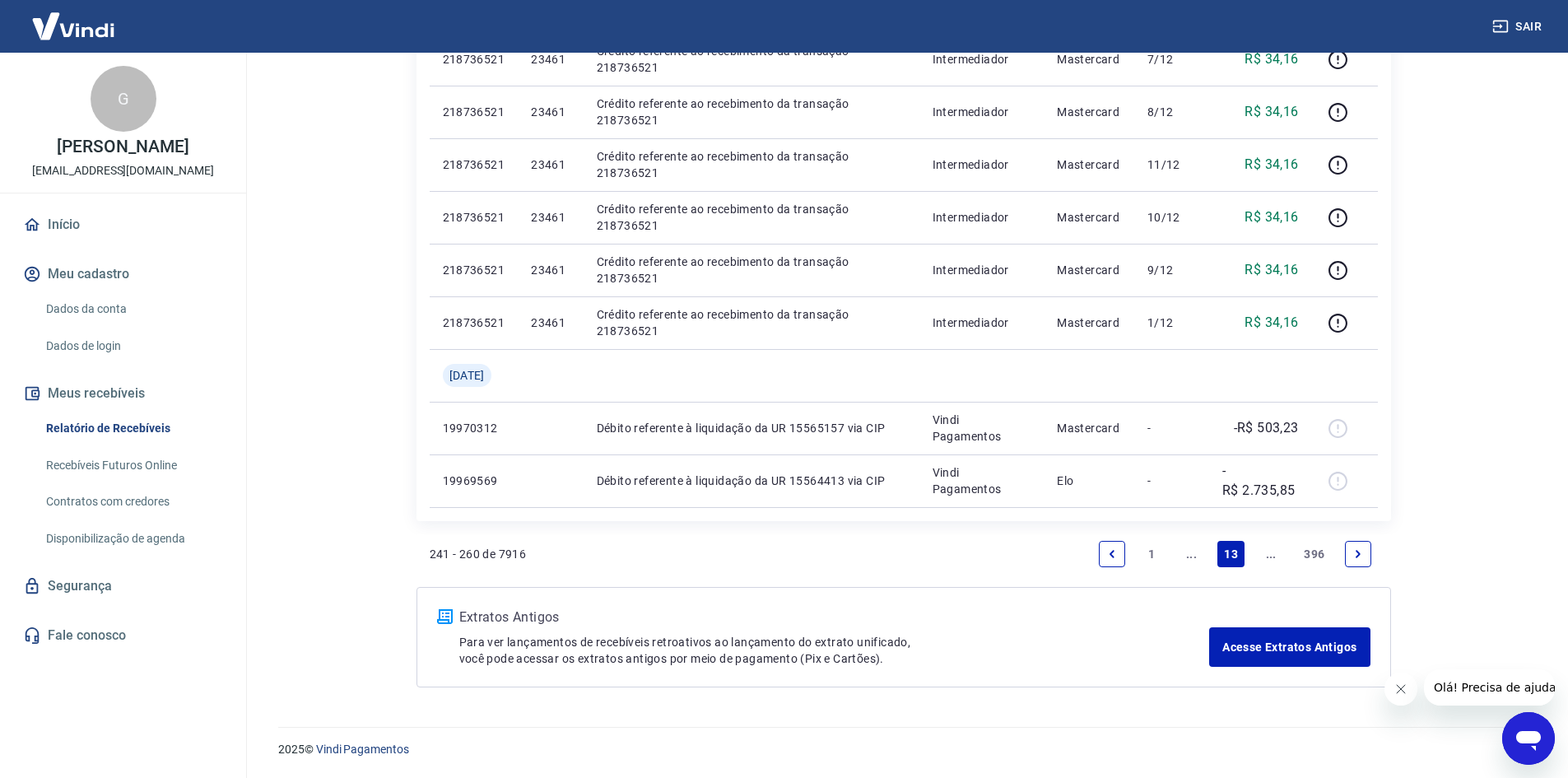
click at [1348, 562] on link "Next page" at bounding box center [1358, 554] width 26 height 26
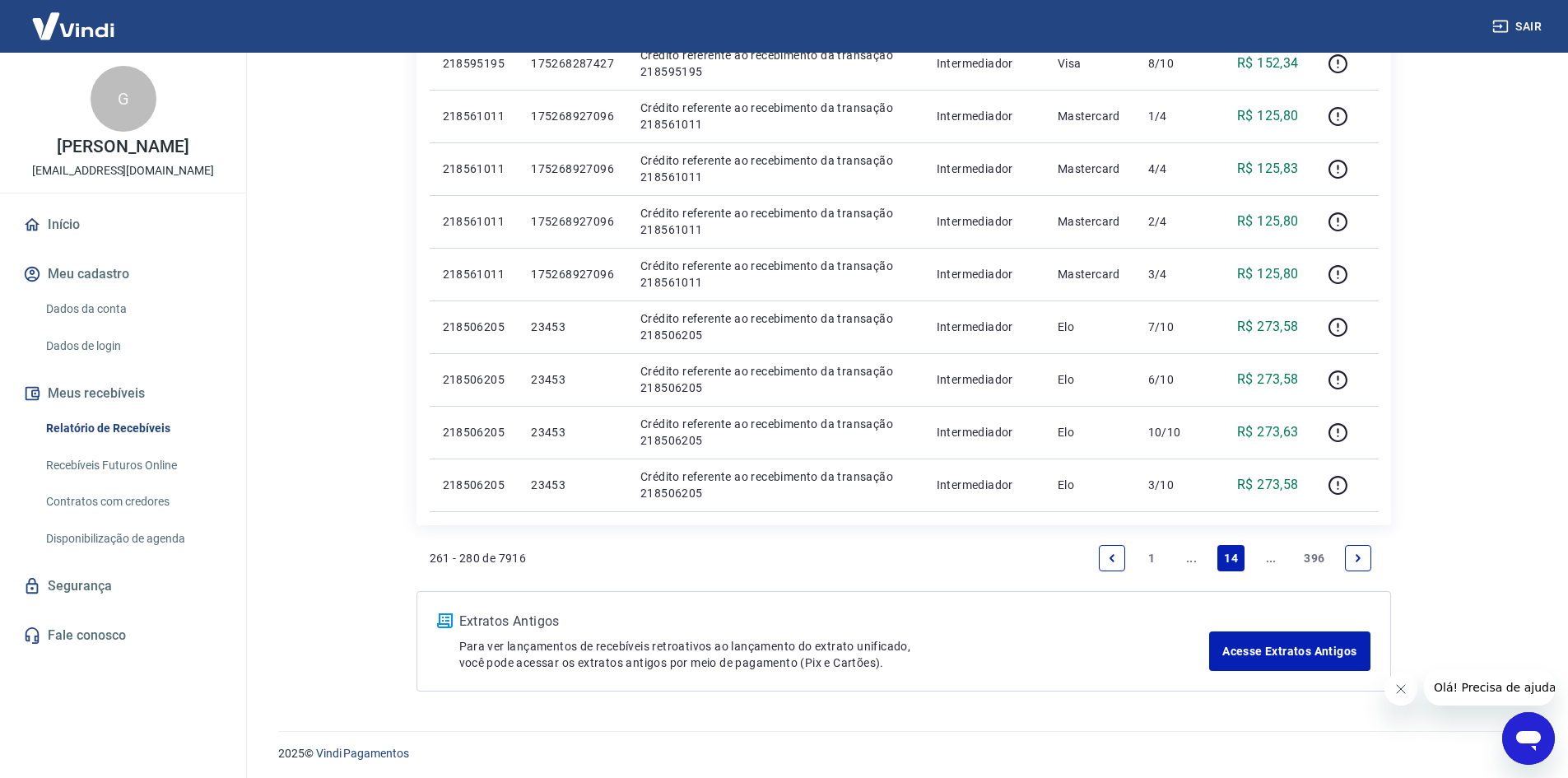
scroll to position [936, 0]
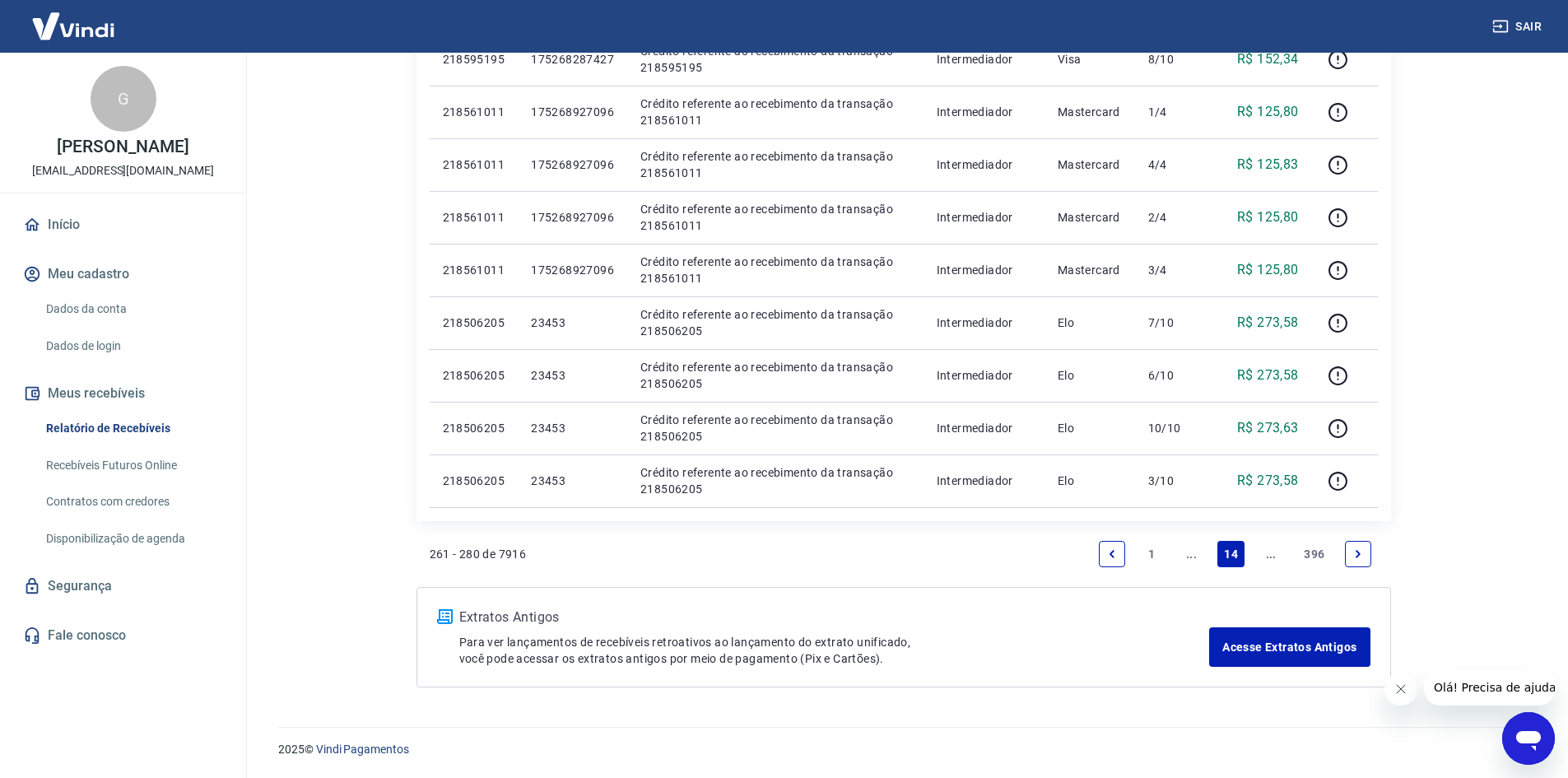
click at [1364, 558] on link "Next page" at bounding box center [1358, 554] width 26 height 26
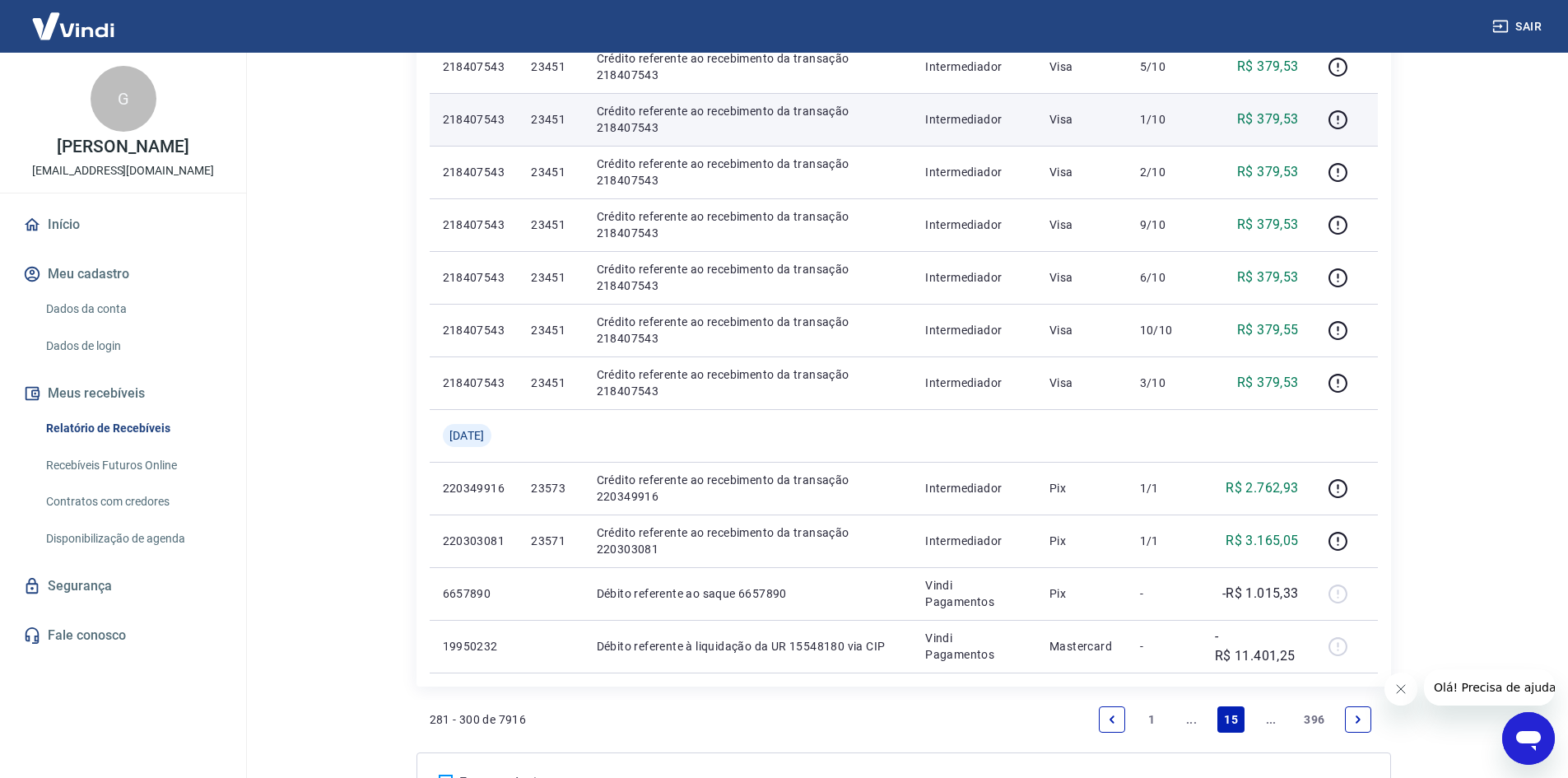
scroll to position [988, 0]
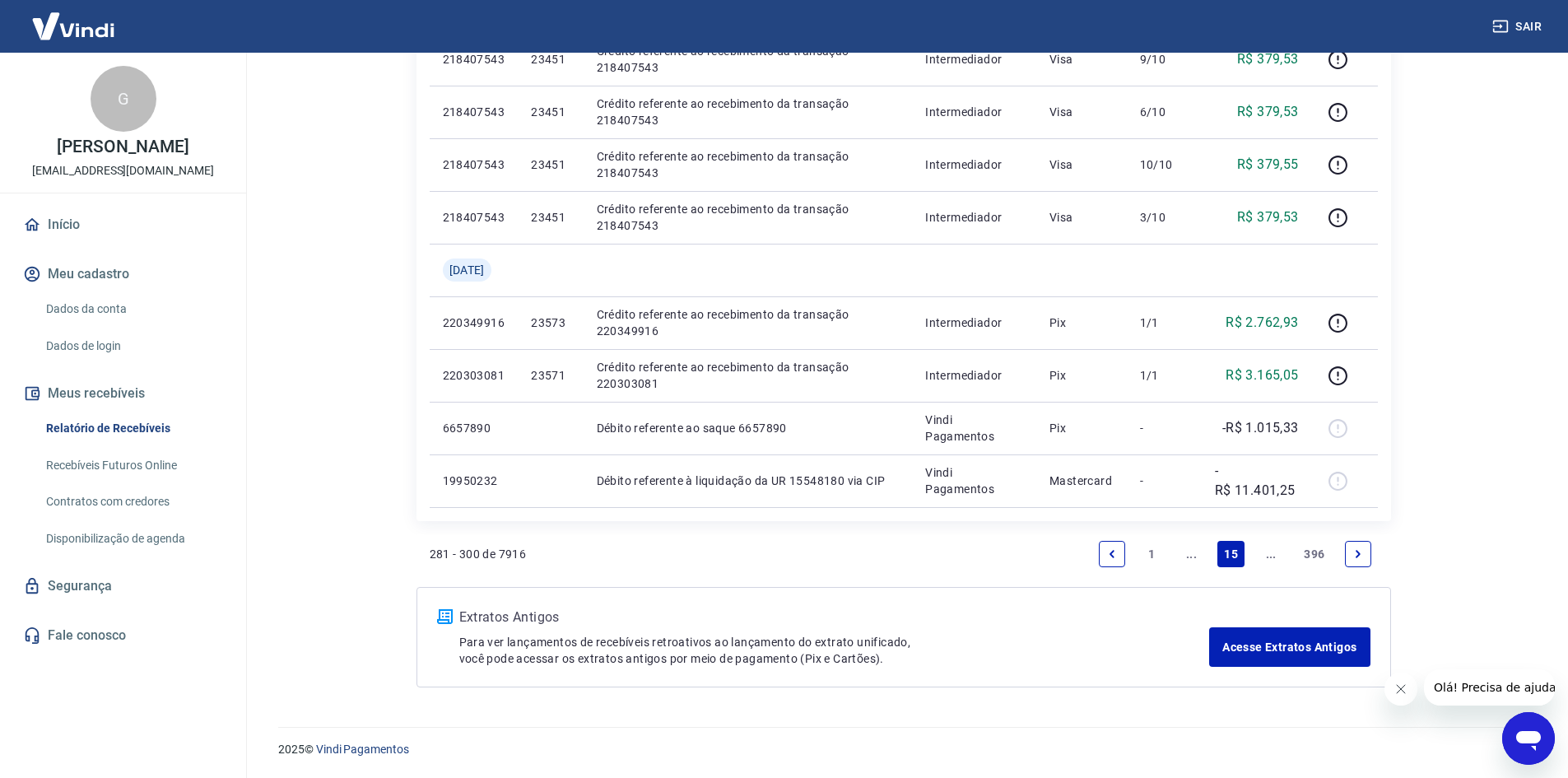
click at [1351, 565] on link "Next page" at bounding box center [1358, 554] width 26 height 26
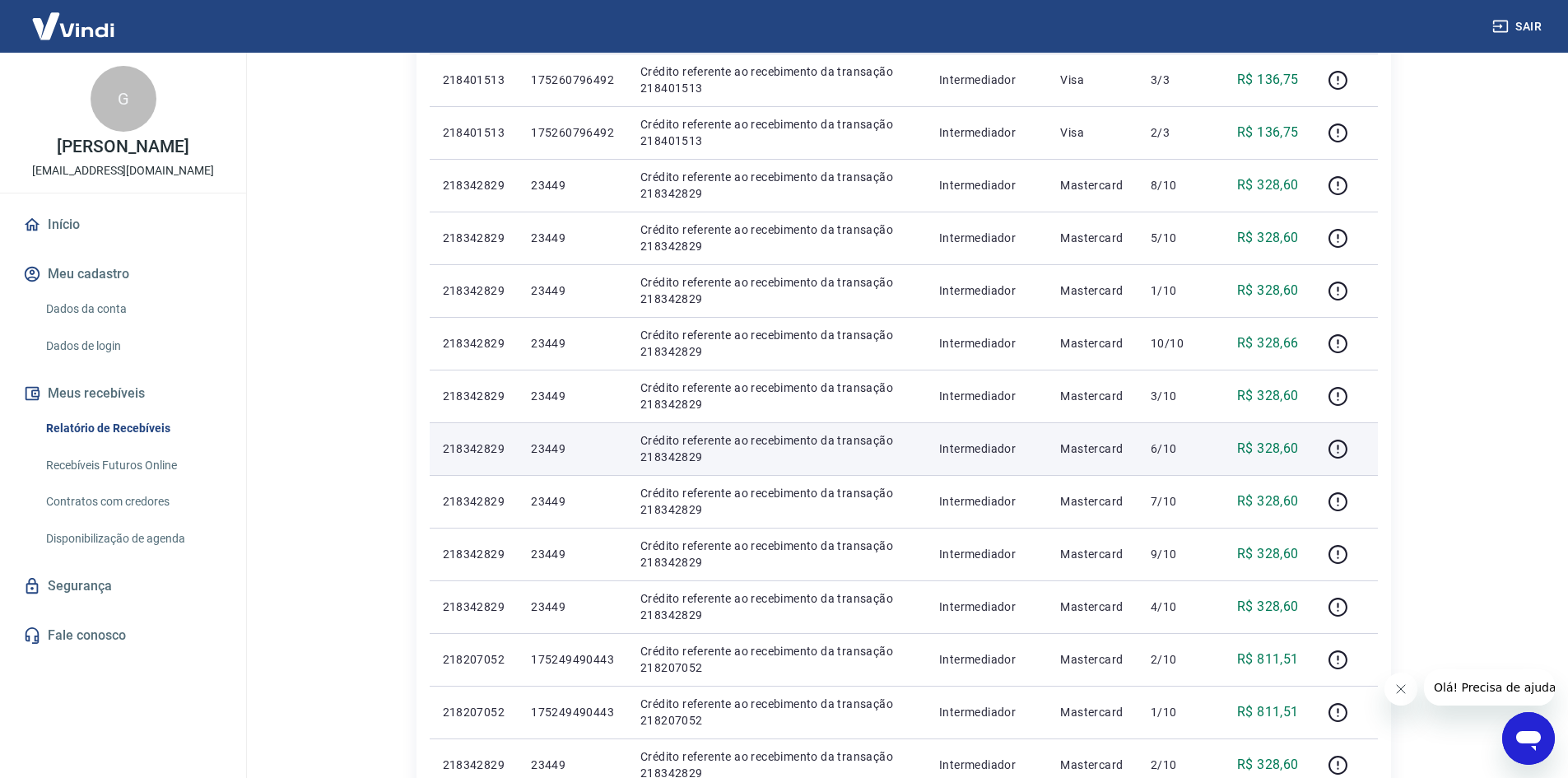
scroll to position [936, 0]
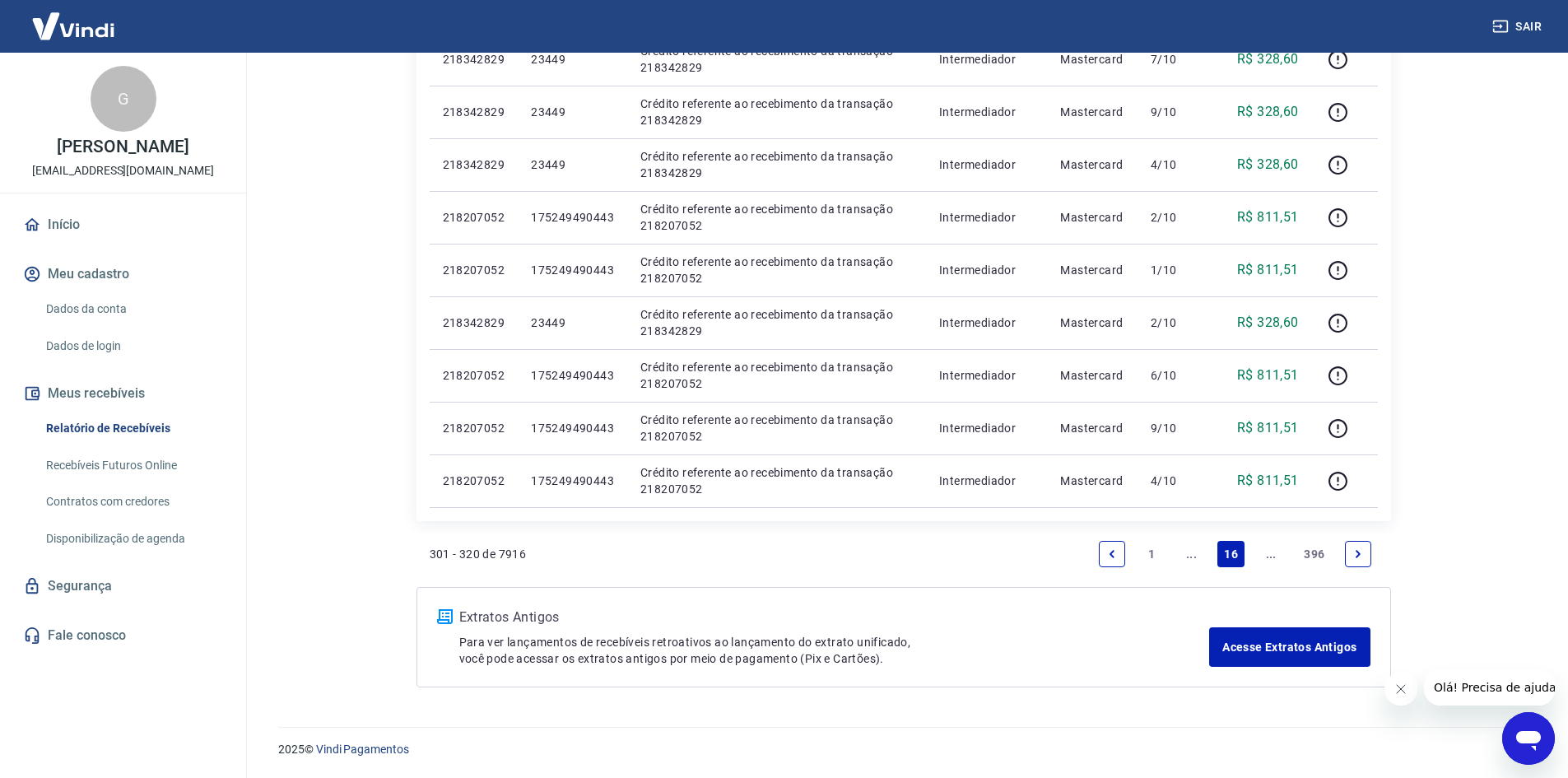
click at [1366, 559] on link "Next page" at bounding box center [1358, 554] width 26 height 26
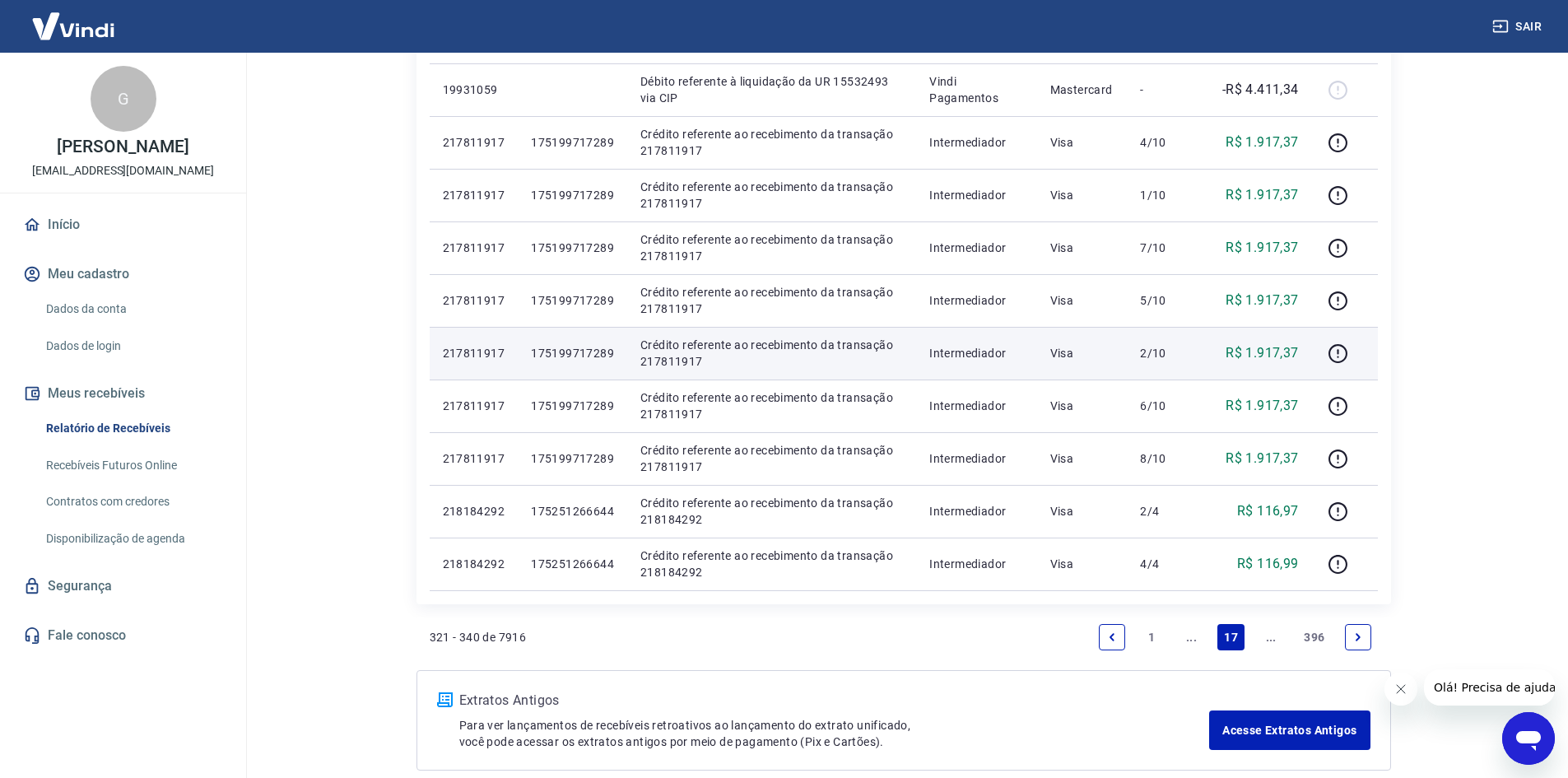
scroll to position [988, 0]
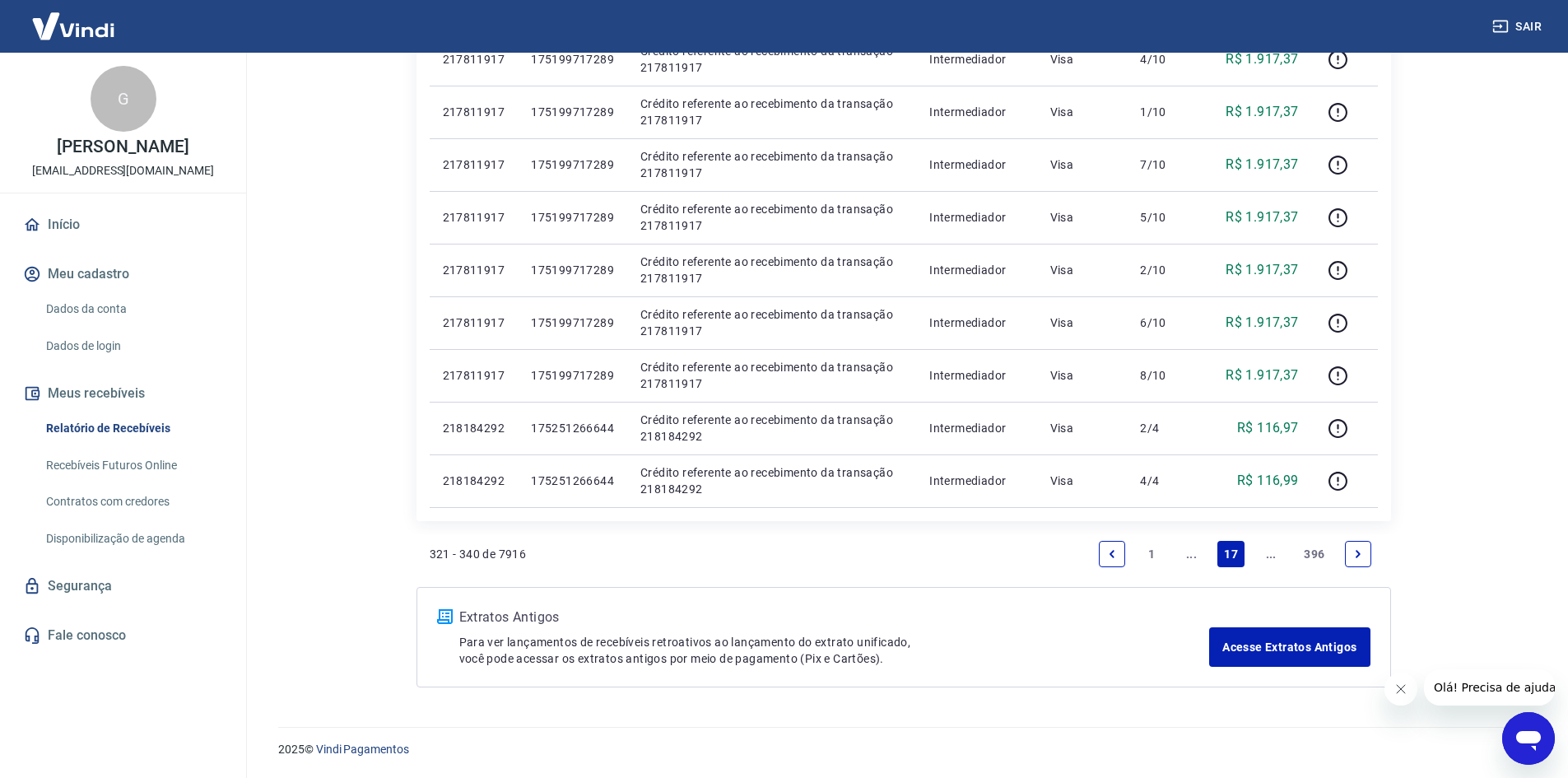
click at [1353, 565] on link "Next page" at bounding box center [1358, 554] width 26 height 26
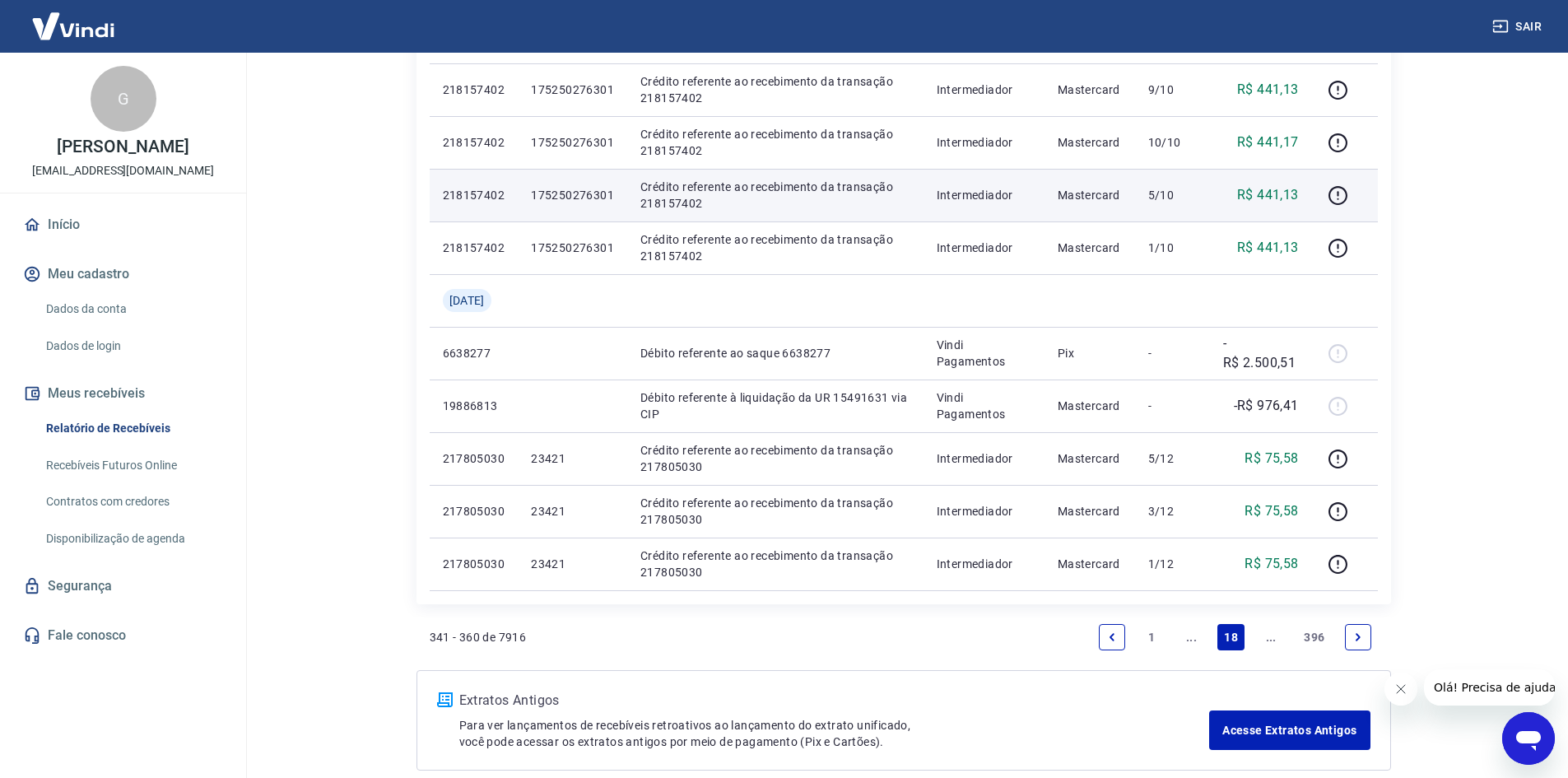
scroll to position [988, 0]
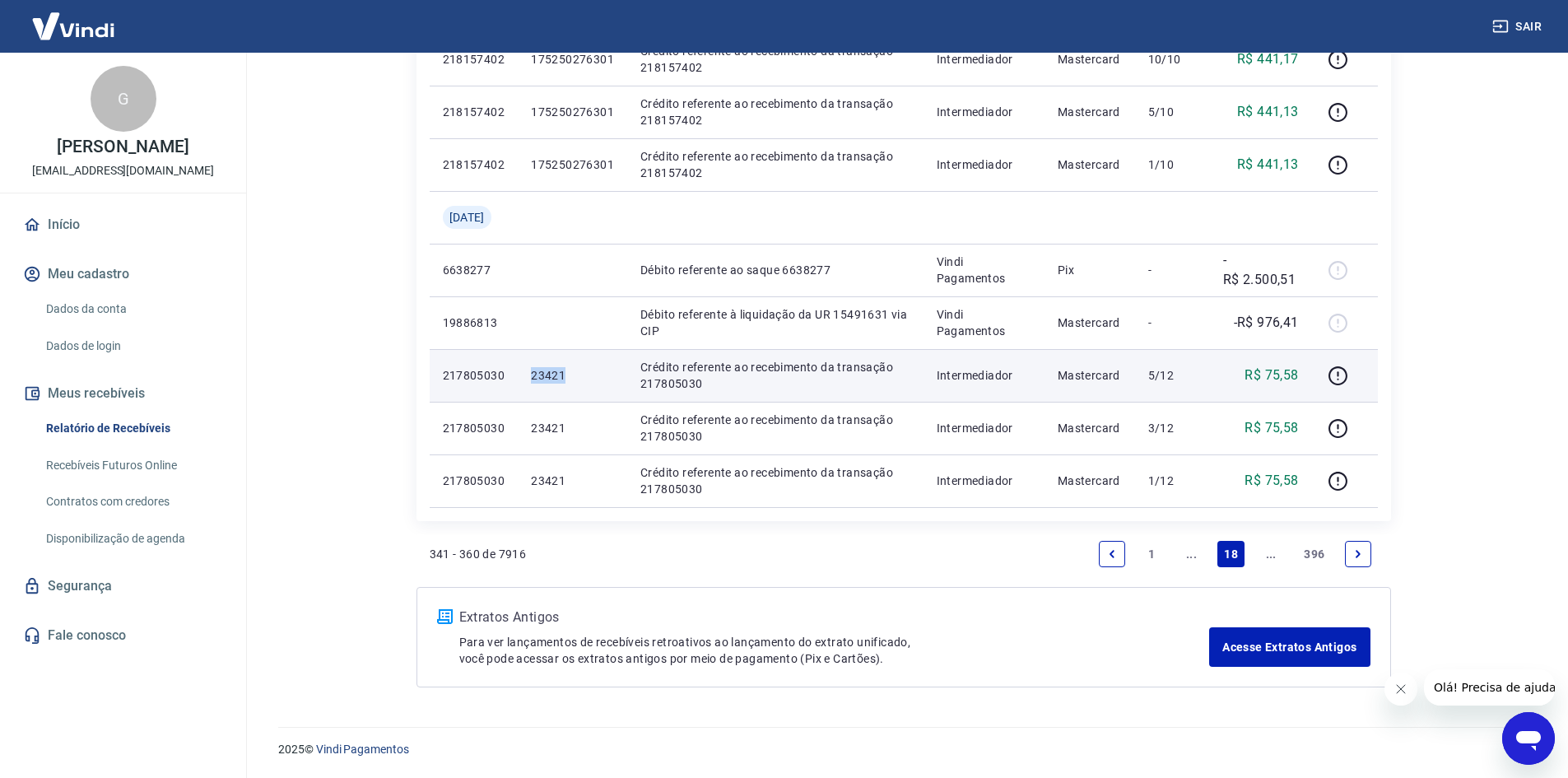
drag, startPoint x: 533, startPoint y: 378, endPoint x: 583, endPoint y: 372, distance: 50.4
click at [583, 372] on td "23421" at bounding box center [572, 375] width 109 height 53
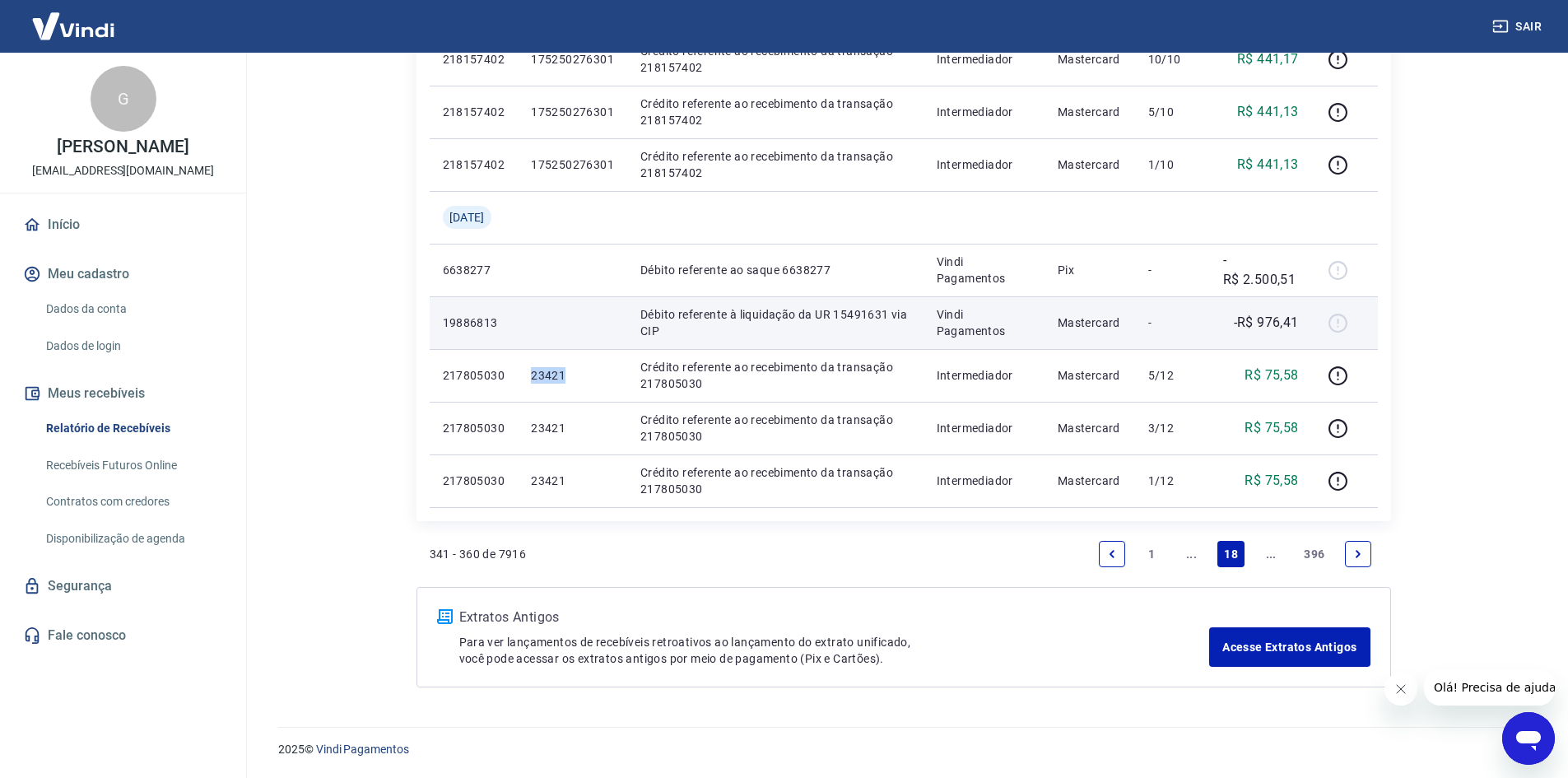
copy p "23421"
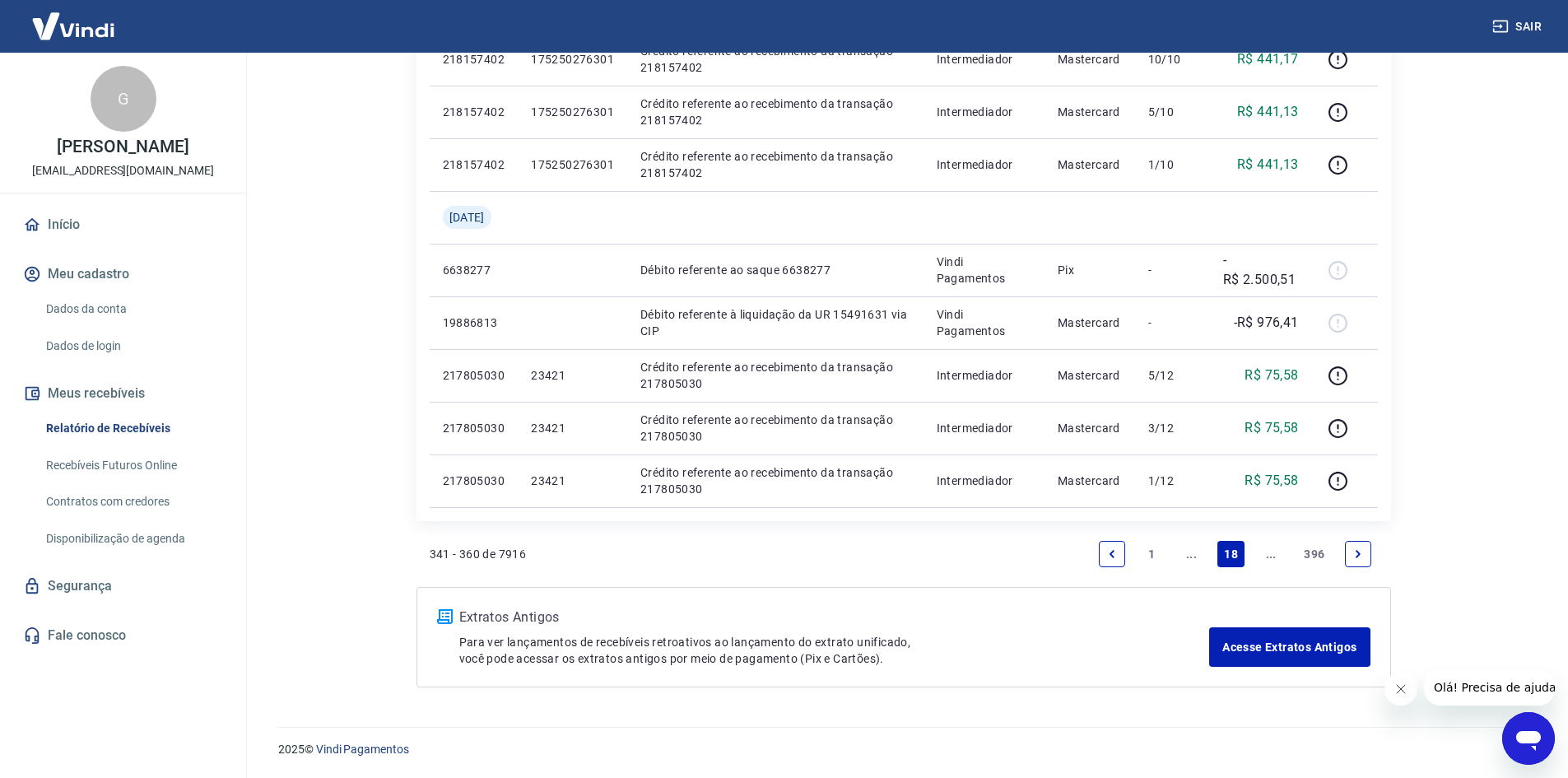
click at [1351, 558] on link "Next page" at bounding box center [1358, 554] width 26 height 26
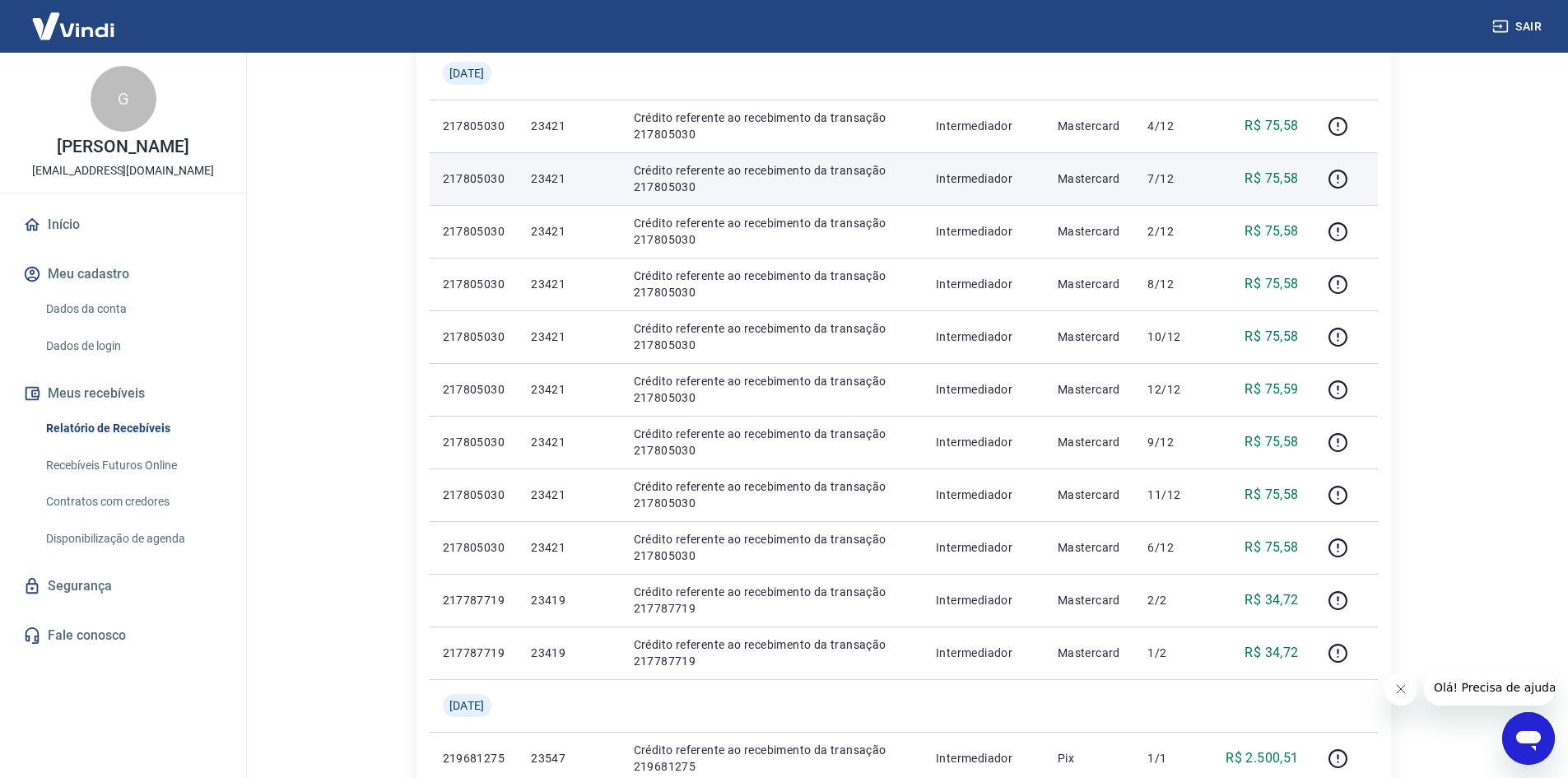
scroll to position [329, 0]
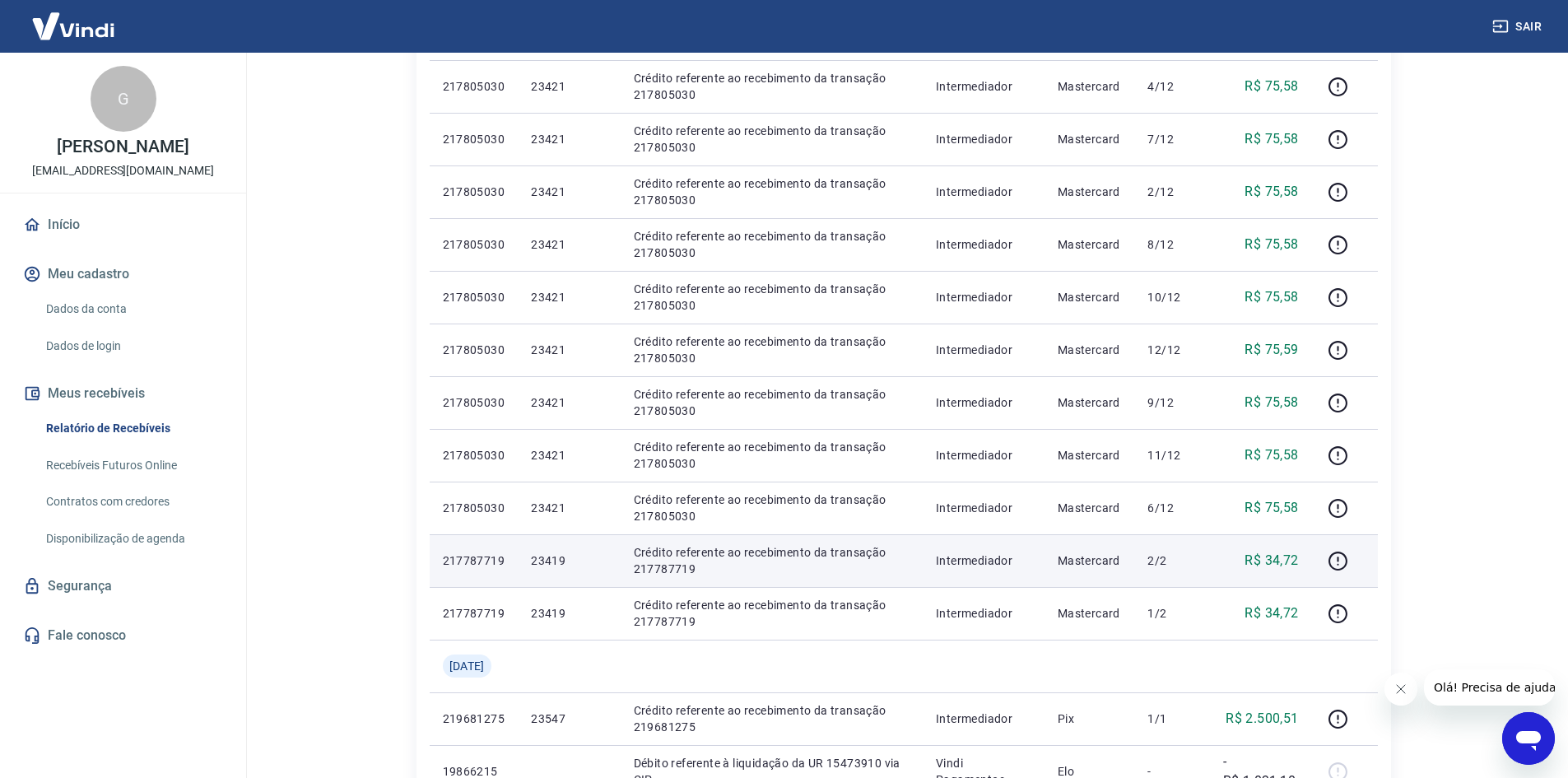
click at [547, 559] on p "23419" at bounding box center [569, 560] width 75 height 17
copy p "23419"
